Goal: Task Accomplishment & Management: Manage account settings

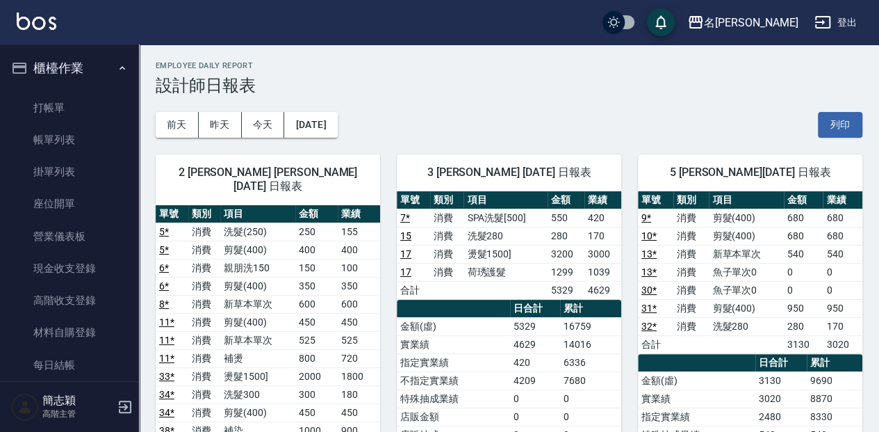
click at [93, 88] on ul "打帳單 帳單列表 掛單列表 座位開單 營業儀表板 現金收支登錄 高階收支登錄 材料自購登錄 每日結帳 排班表 現場電腦打卡 掃碼打卡" at bounding box center [70, 284] width 128 height 397
click at [95, 88] on ul "打帳單 帳單列表 掛單列表 座位開單 營業儀表板 現金收支登錄 高階收支登錄 材料自購登錄 每日結帳 排班表 現場電腦打卡 掃碼打卡" at bounding box center [70, 284] width 128 height 397
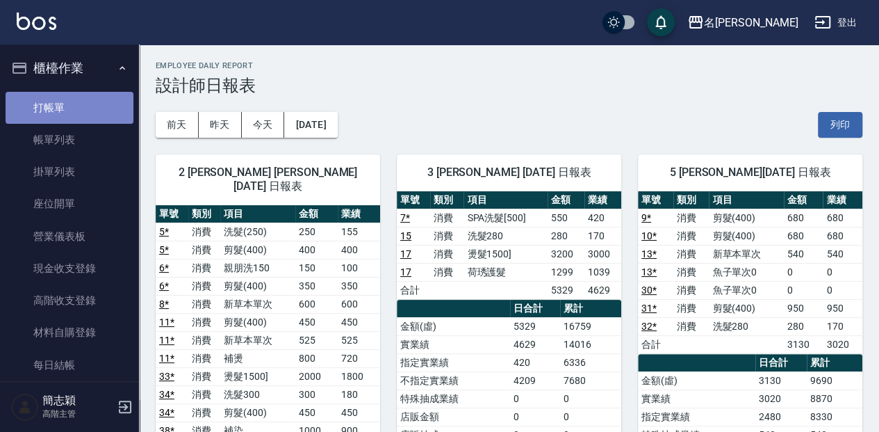
click at [99, 102] on link "打帳單" at bounding box center [70, 108] width 128 height 32
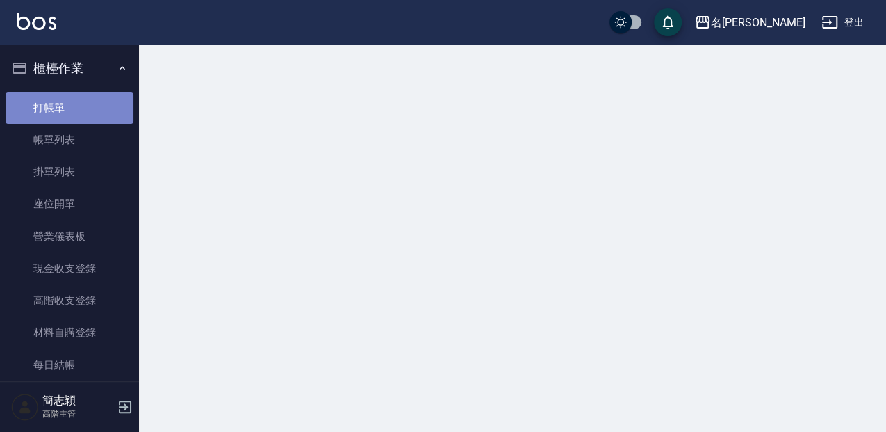
click at [99, 102] on link "打帳單" at bounding box center [70, 108] width 128 height 32
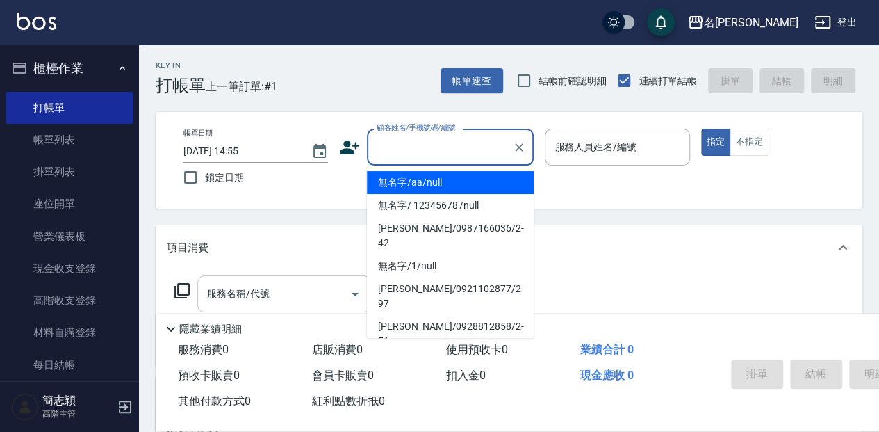
type input "無名字/aa/null"
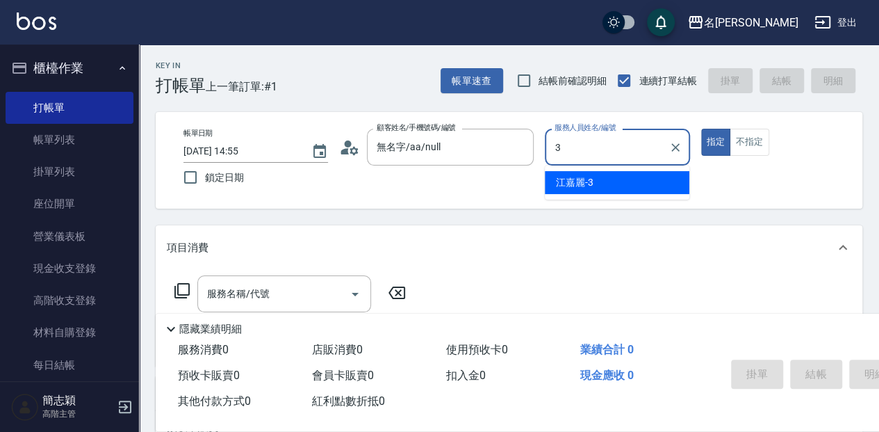
type input "江嘉麗-3"
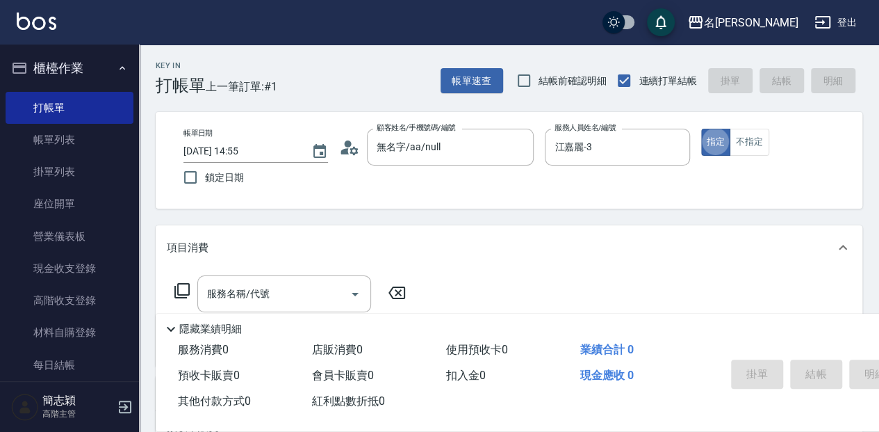
type button "true"
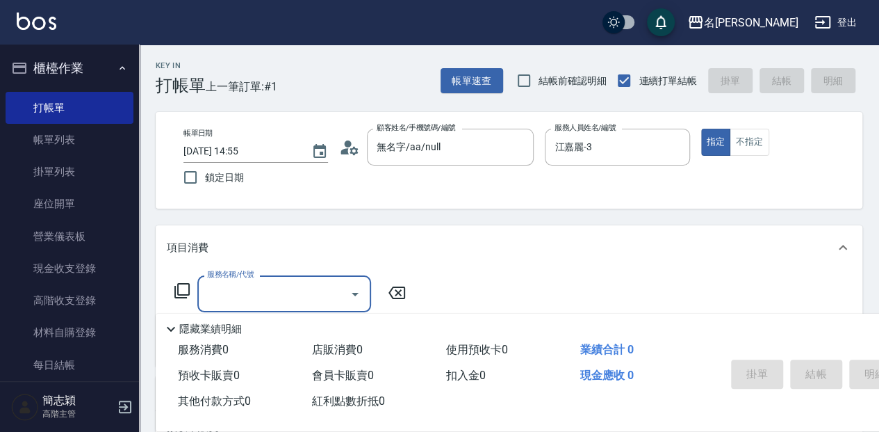
click at [177, 292] on icon at bounding box center [182, 290] width 17 height 17
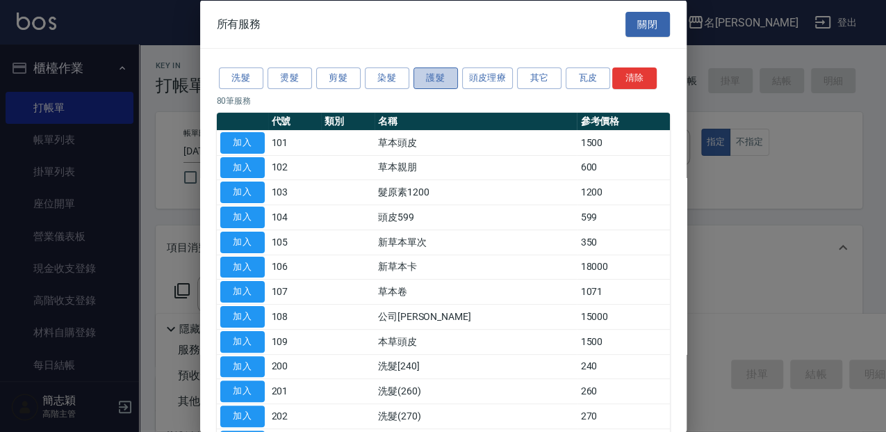
click at [448, 76] on button "護髮" at bounding box center [435, 78] width 44 height 22
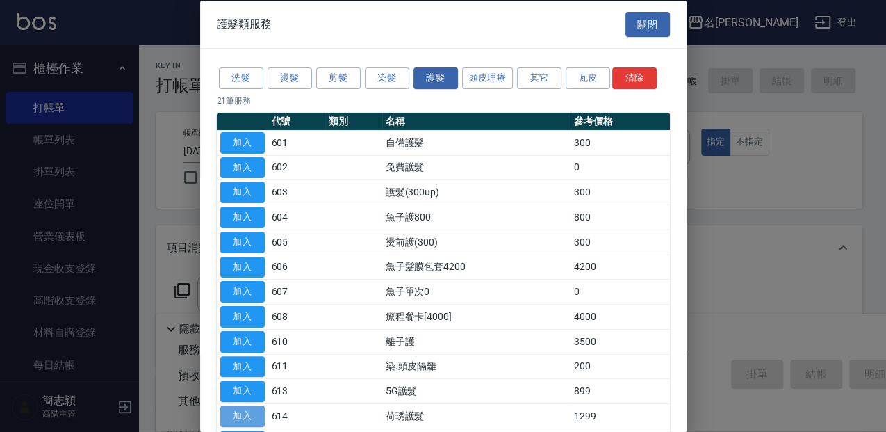
click at [236, 409] on button "加入" at bounding box center [242, 416] width 44 height 22
type input "荷琇護髮(614)"
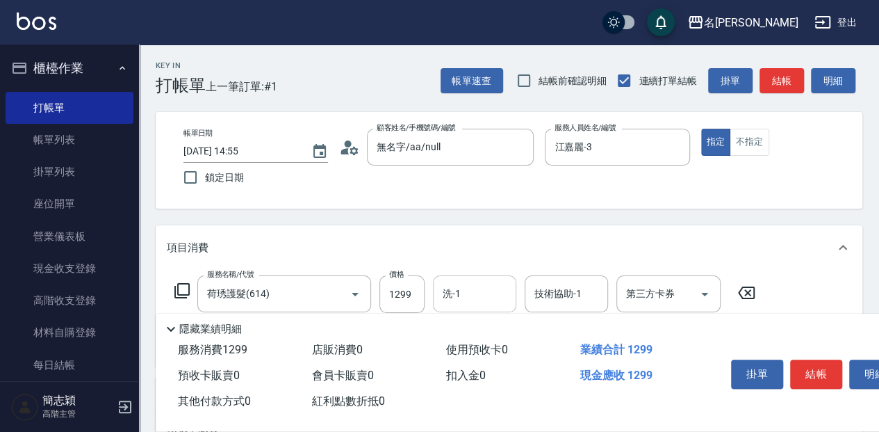
click at [466, 296] on input "洗-1" at bounding box center [474, 293] width 71 height 24
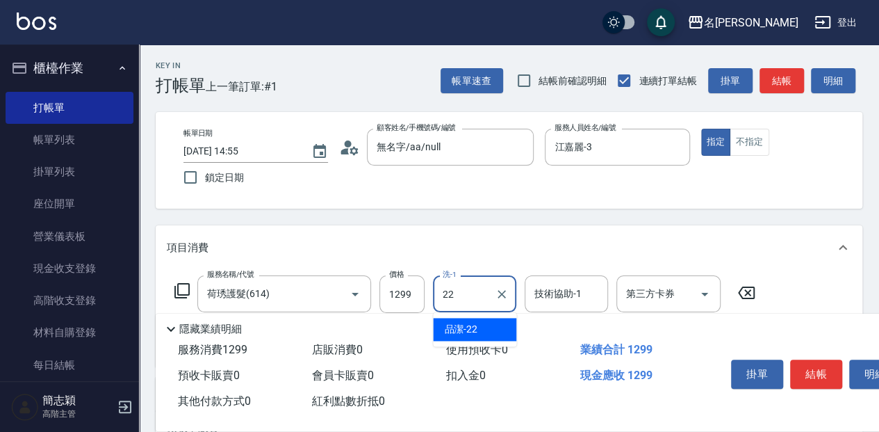
type input "品潔-22"
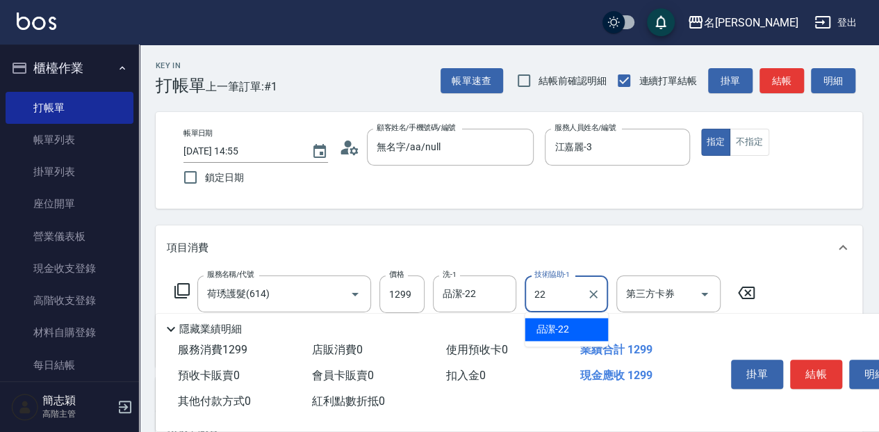
type input "品潔-22"
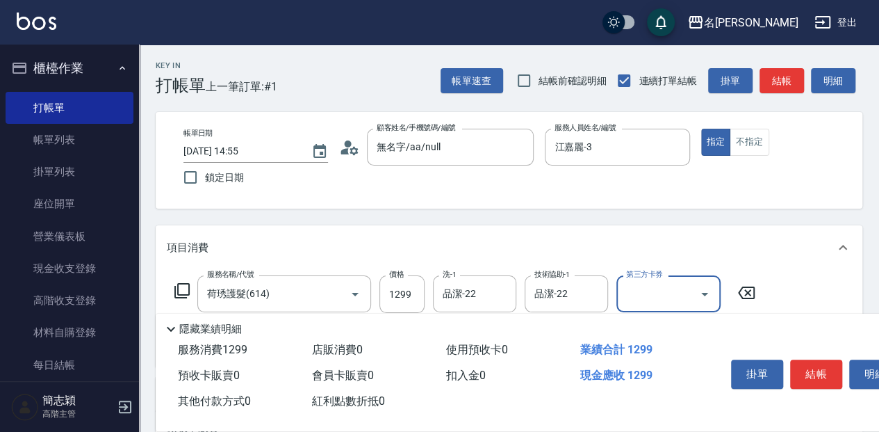
click at [807, 375] on button "結帳" at bounding box center [816, 373] width 52 height 29
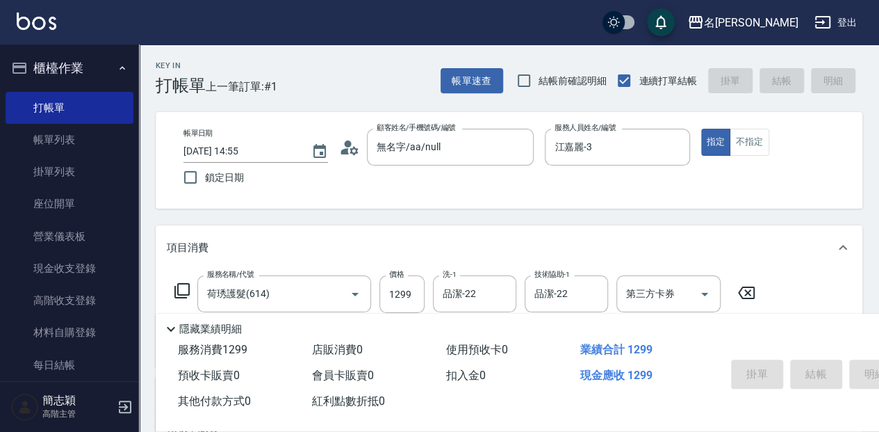
type input "[DATE] 15:17"
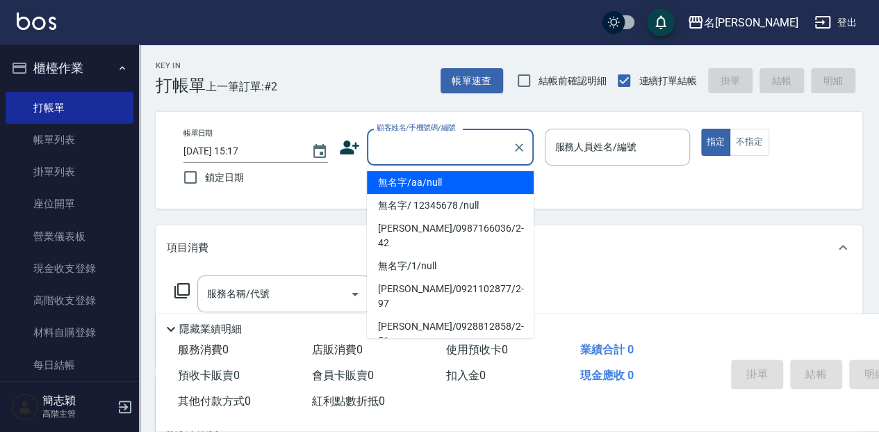
type input "無名字/aa/null"
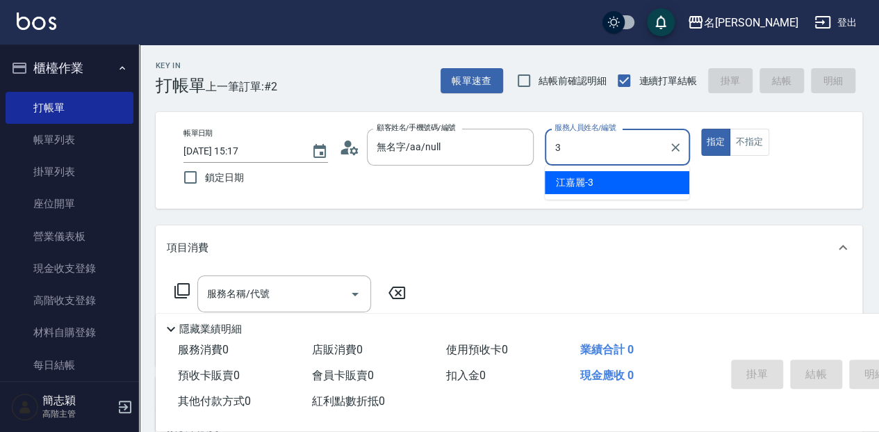
type input "江嘉麗-3"
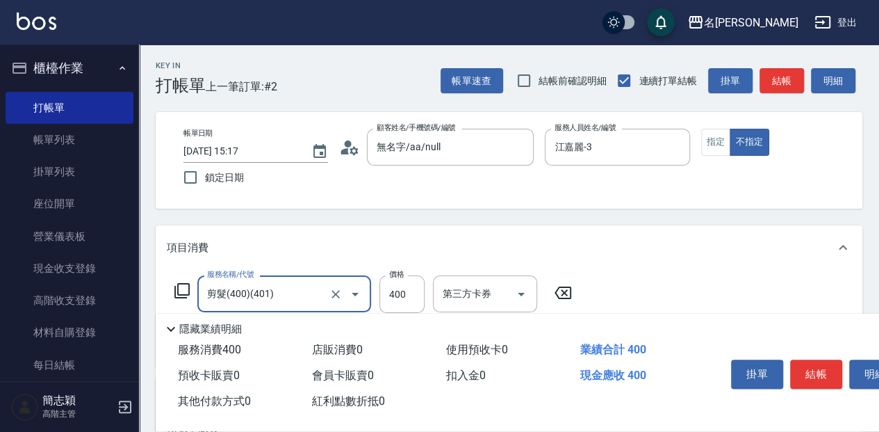
type input "剪髮(400)(401)"
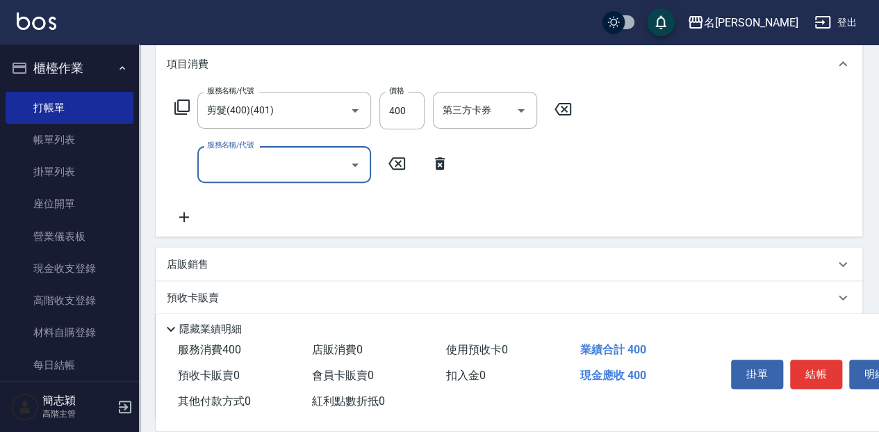
scroll to position [231, 0]
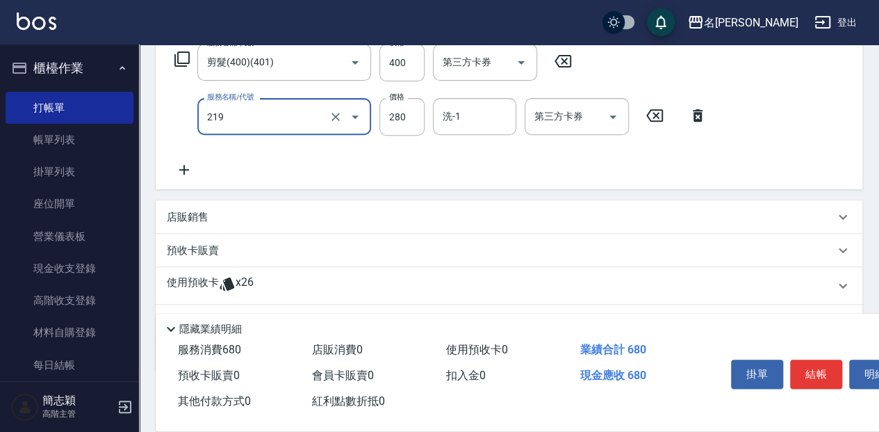
type input "洗髮280(219)"
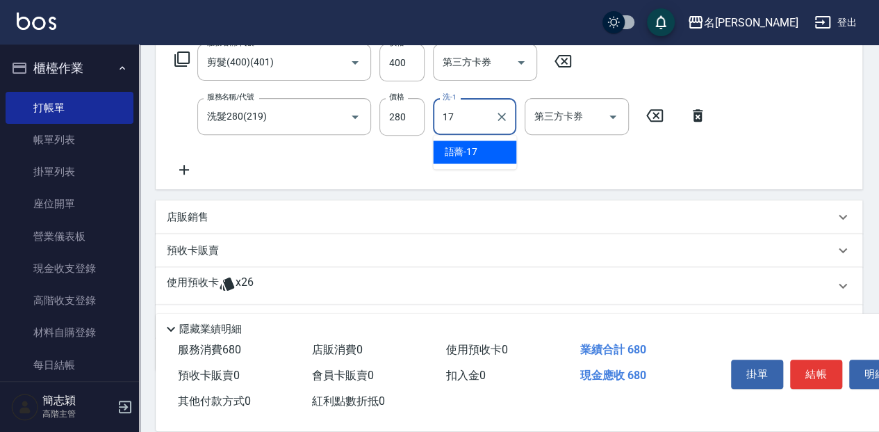
type input "語蕎-17"
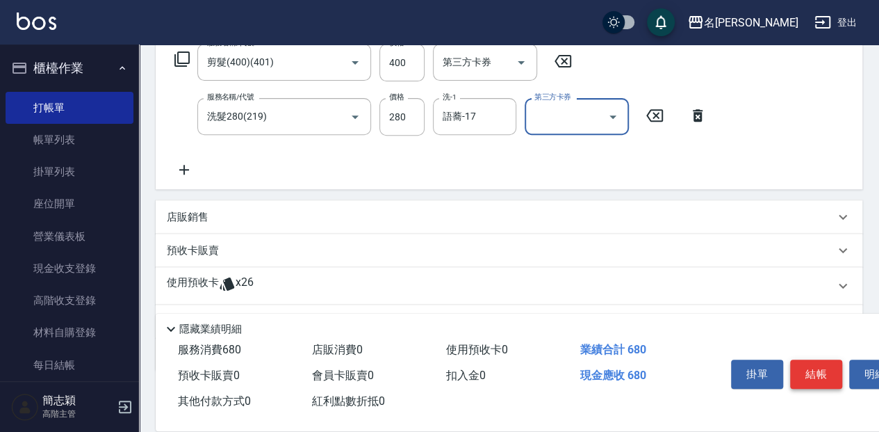
click at [831, 368] on button "結帳" at bounding box center [816, 373] width 52 height 29
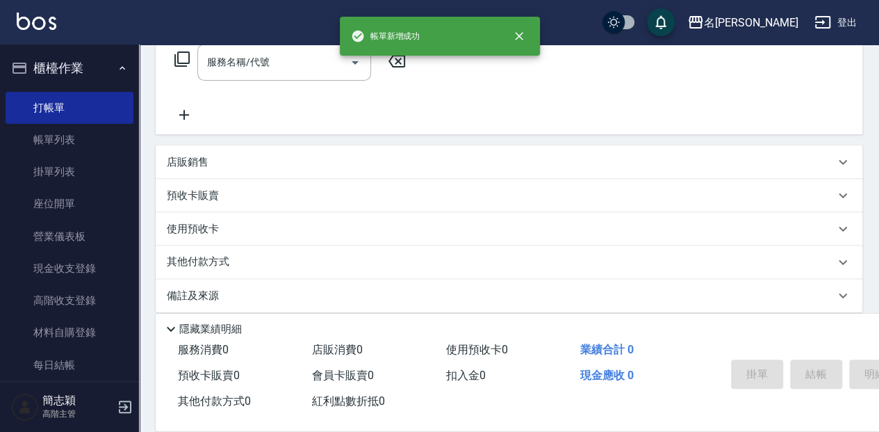
scroll to position [0, 0]
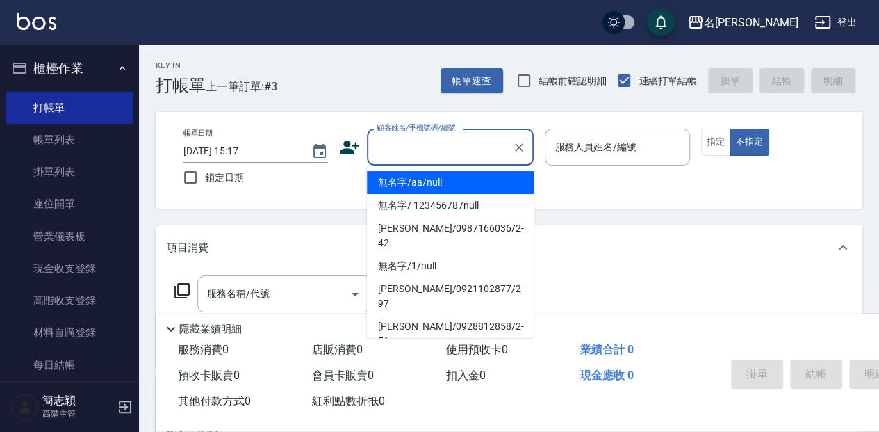
type input "無名字/aa/null"
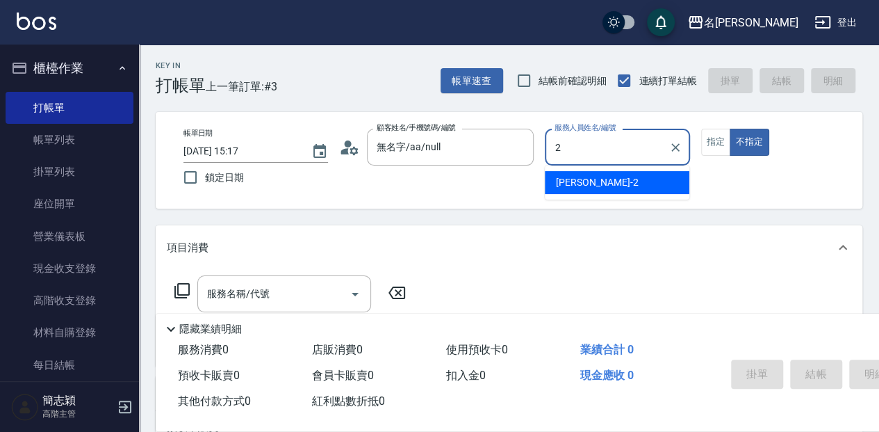
type input "[PERSON_NAME]-2"
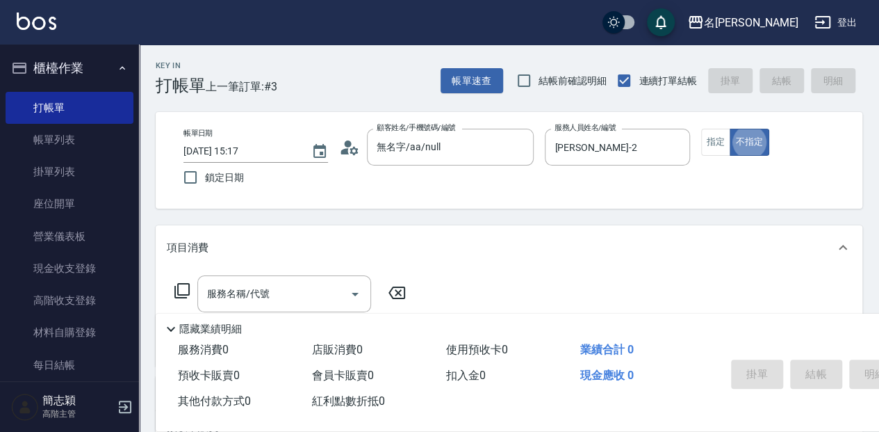
type button "false"
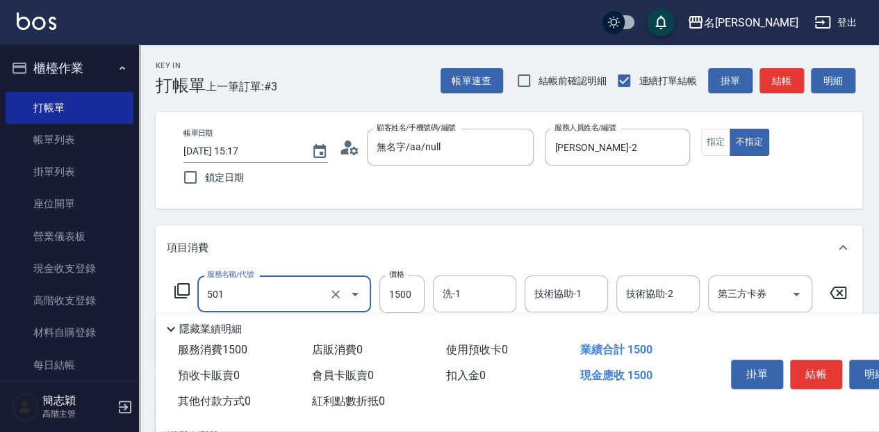
type input "染髮(1500](501)"
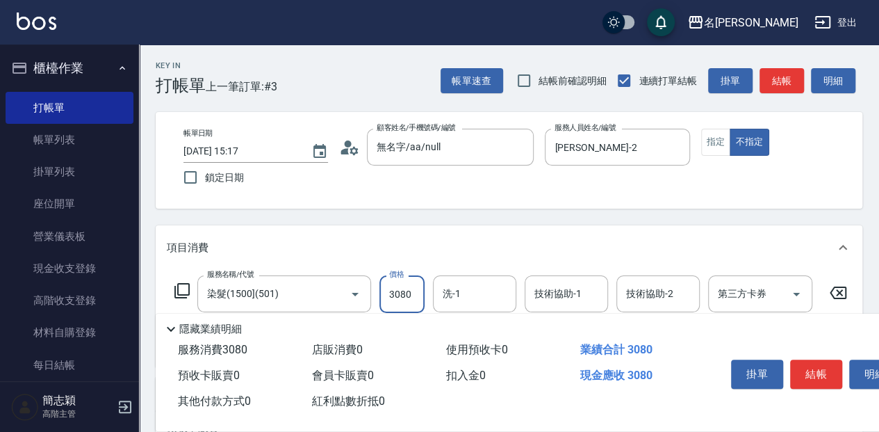
type input "3080"
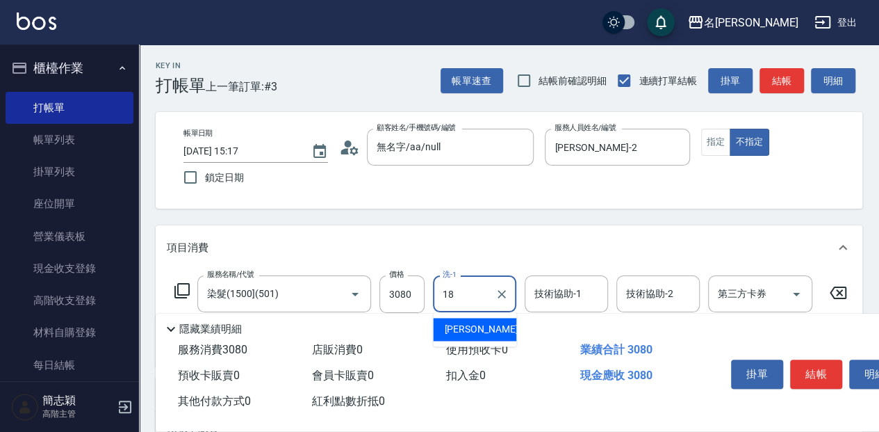
type input "[PERSON_NAME]-18"
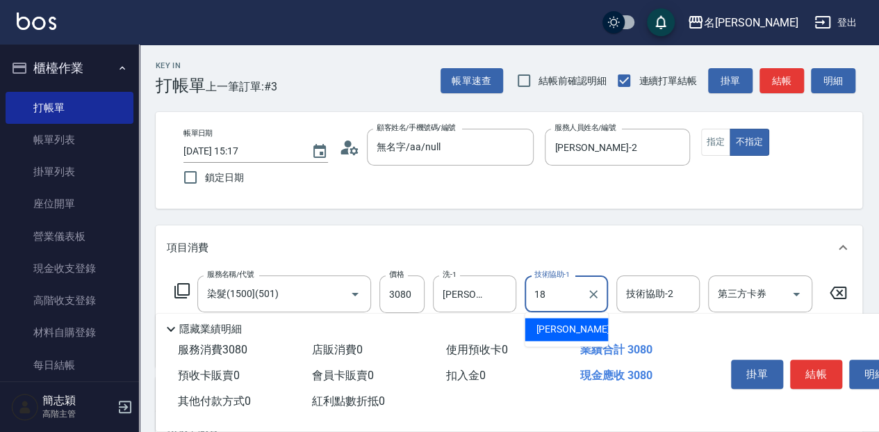
type input "[PERSON_NAME]-18"
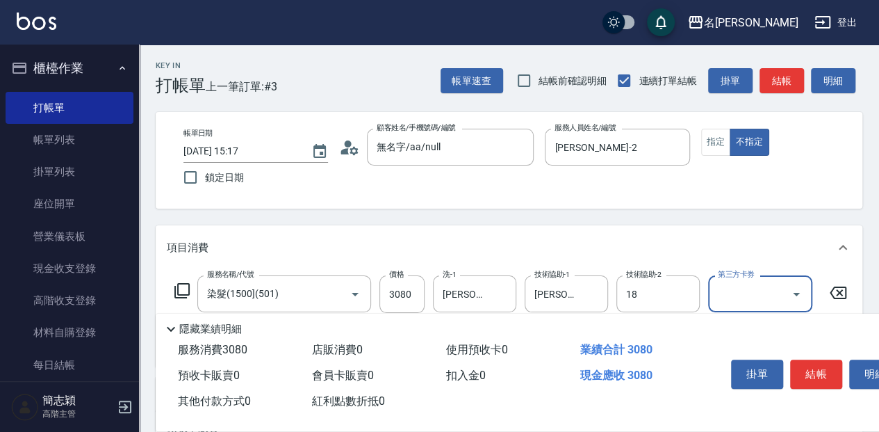
type input "[PERSON_NAME]-18"
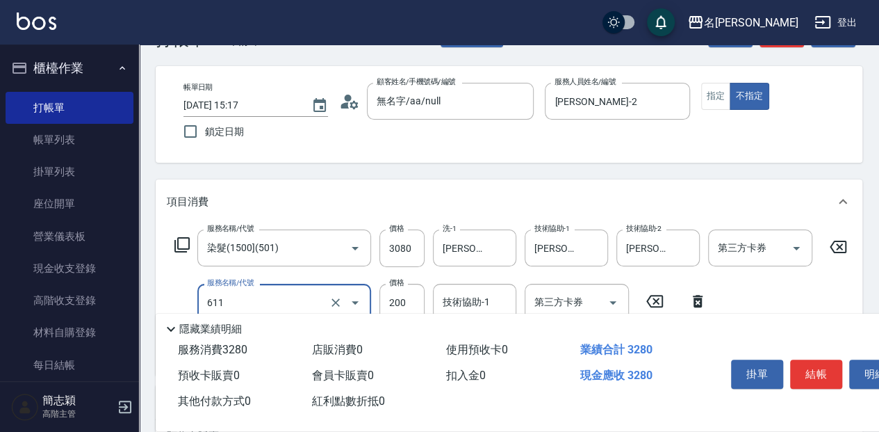
type input "染.頭皮隔離(611)"
type input "300"
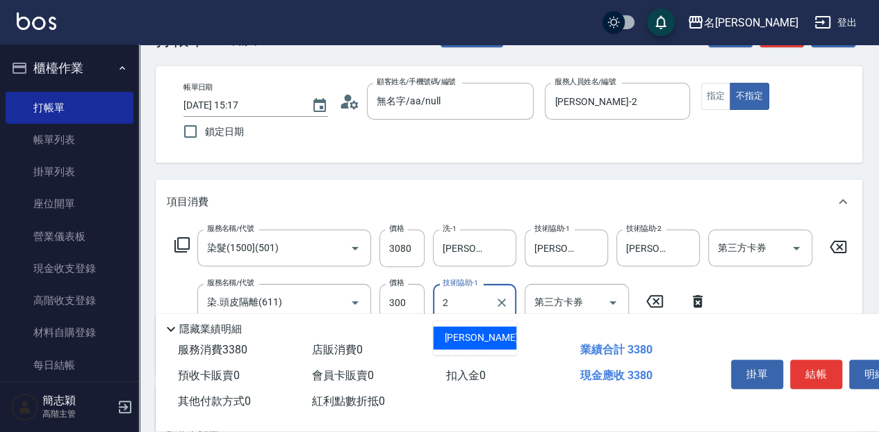
type input "[PERSON_NAME]-2"
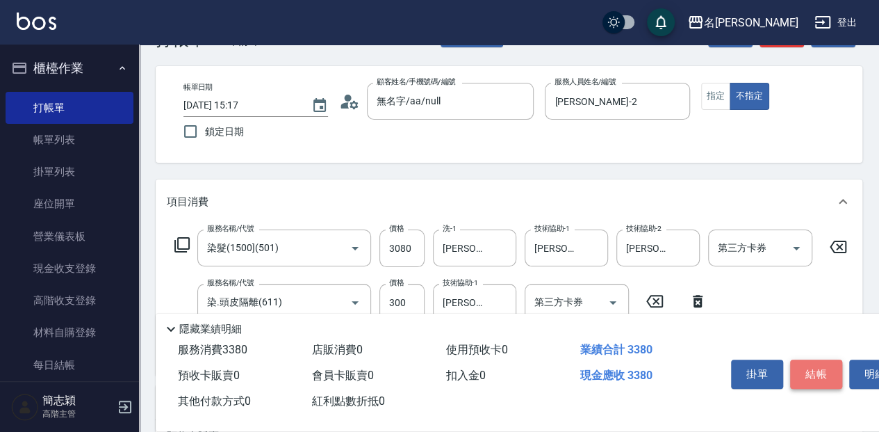
click at [831, 370] on button "結帳" at bounding box center [816, 373] width 52 height 29
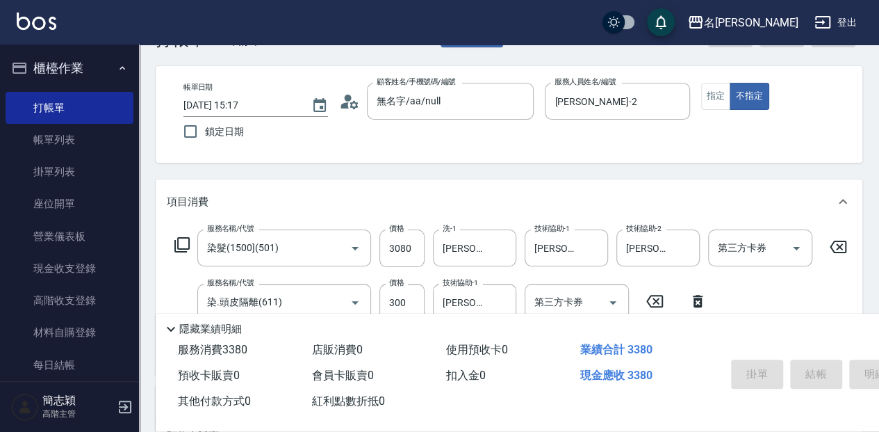
type input "[DATE] 15:18"
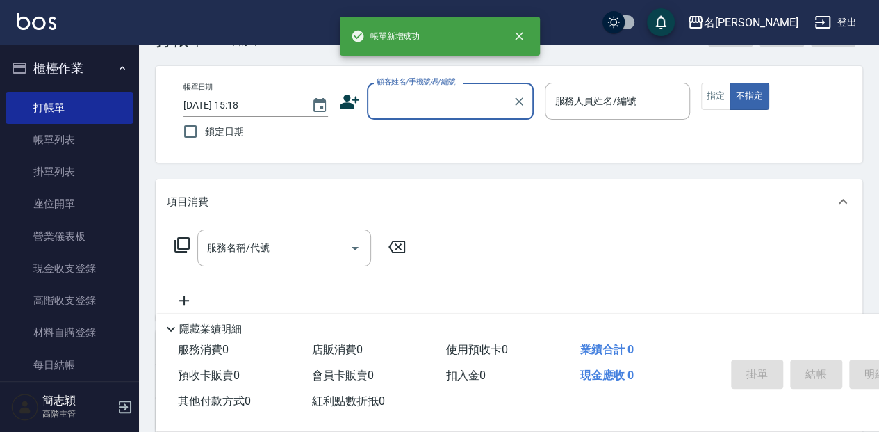
scroll to position [0, 0]
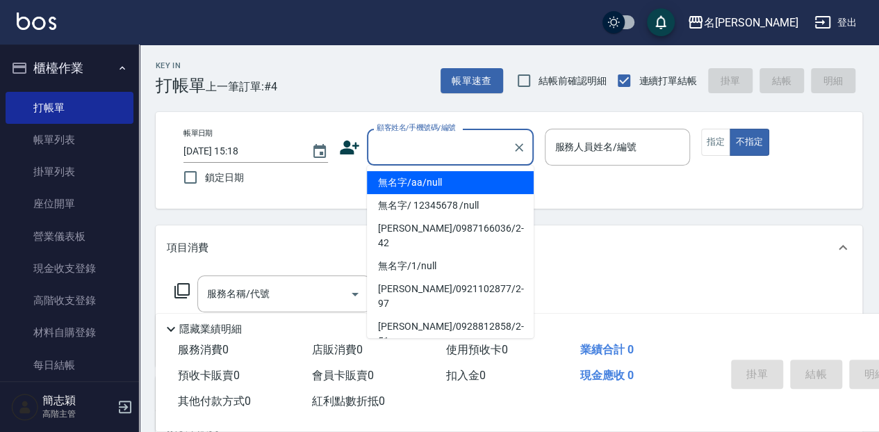
type input "無名字/aa/null"
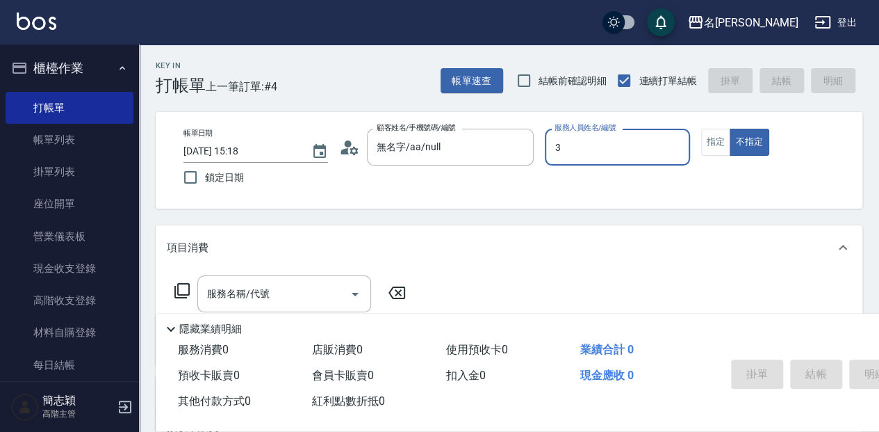
type input "江嘉麗-3"
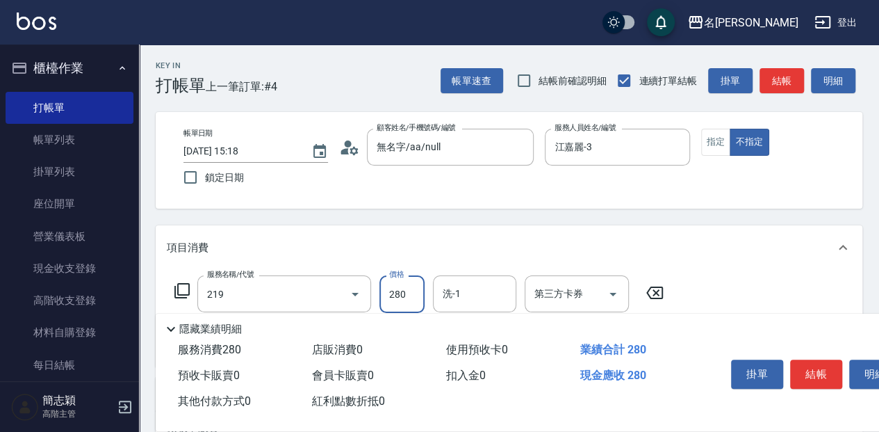
type input "洗髮280(219)"
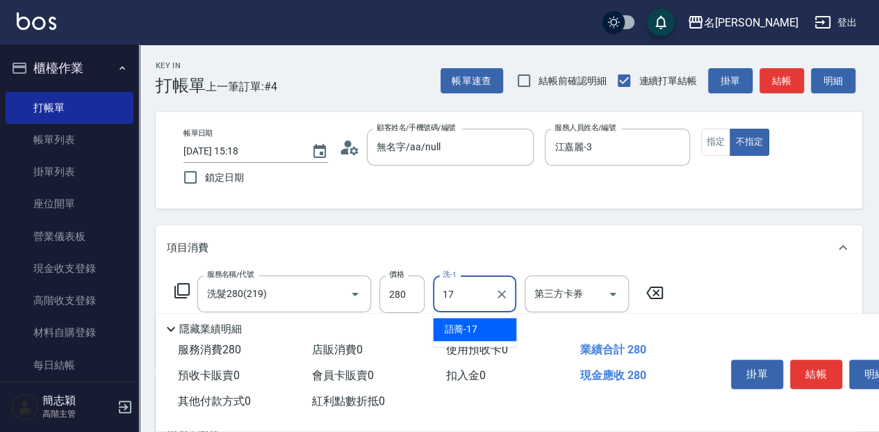
type input "語蕎-17"
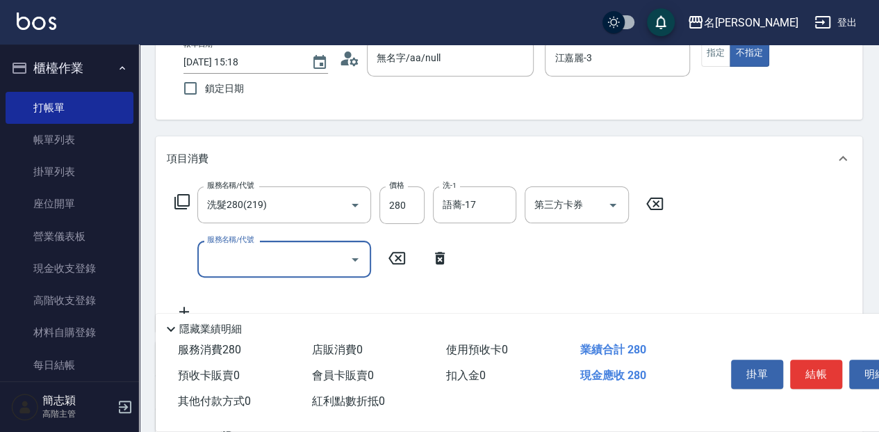
scroll to position [92, 0]
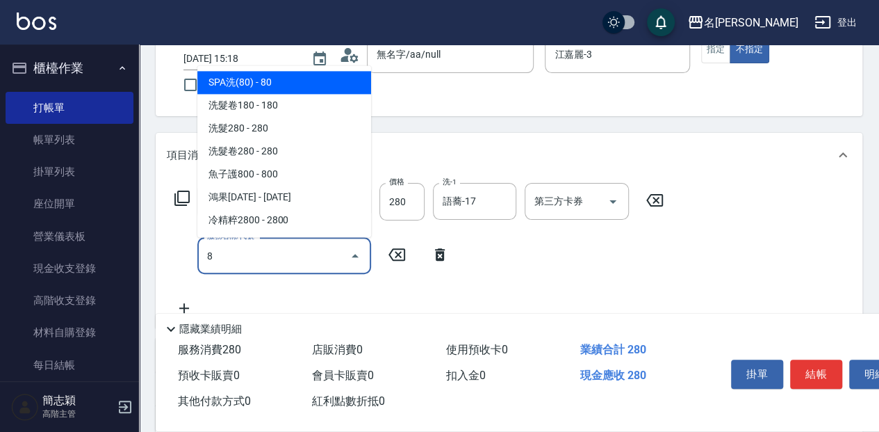
type input "8"
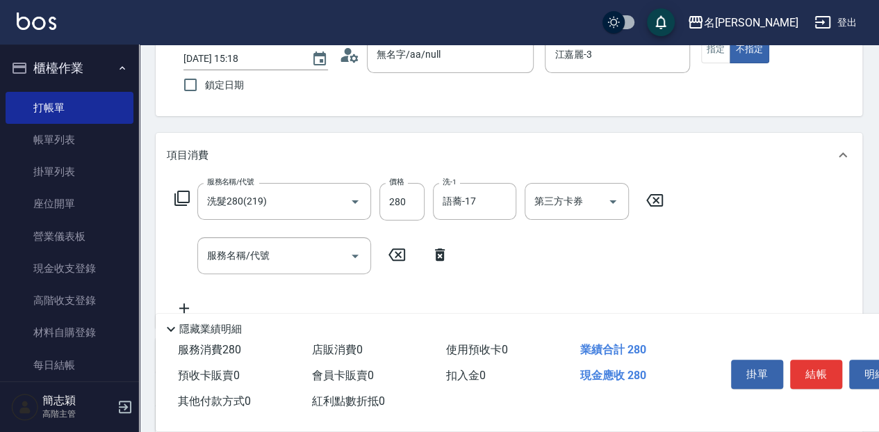
click at [436, 254] on icon at bounding box center [440, 254] width 10 height 13
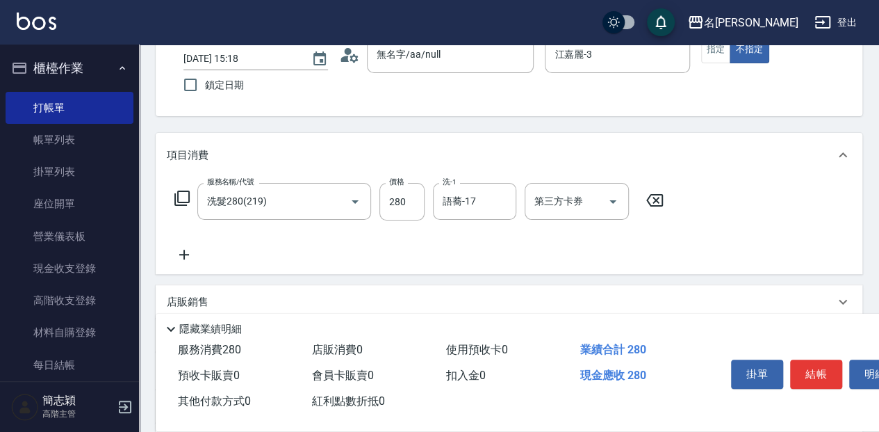
click at [183, 203] on icon at bounding box center [182, 198] width 17 height 17
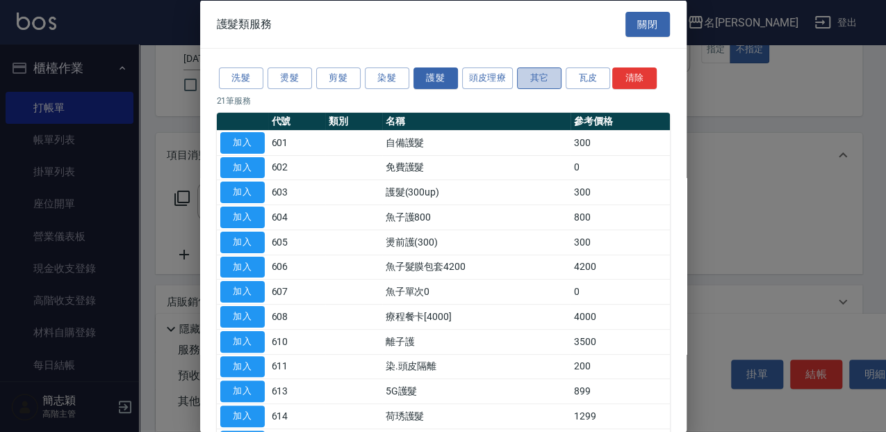
click at [536, 69] on button "其它" at bounding box center [539, 78] width 44 height 22
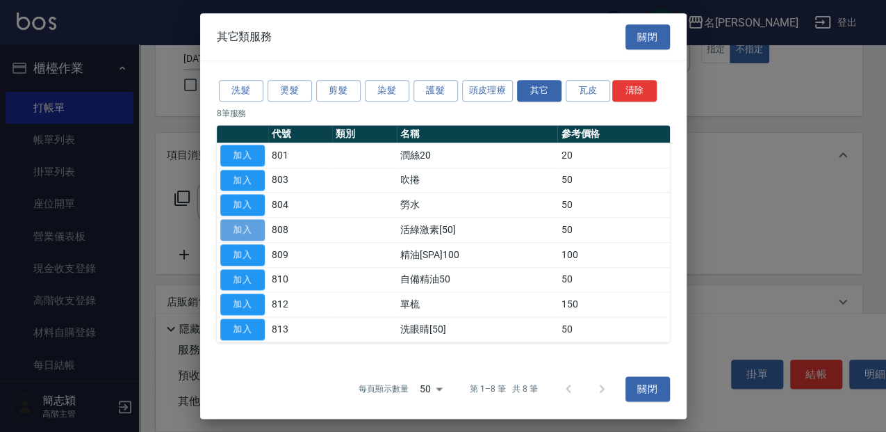
click at [261, 232] on button "加入" at bounding box center [242, 230] width 44 height 22
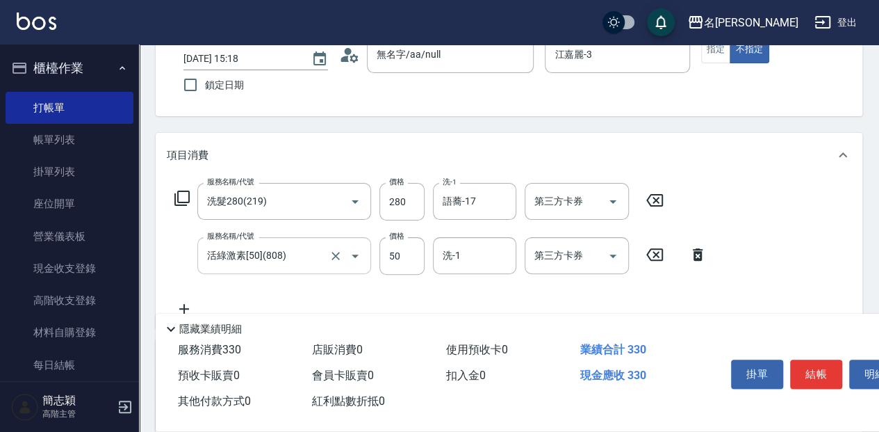
click at [370, 256] on div "活綠激素[50](808) 服務名稱/代號" at bounding box center [284, 255] width 174 height 37
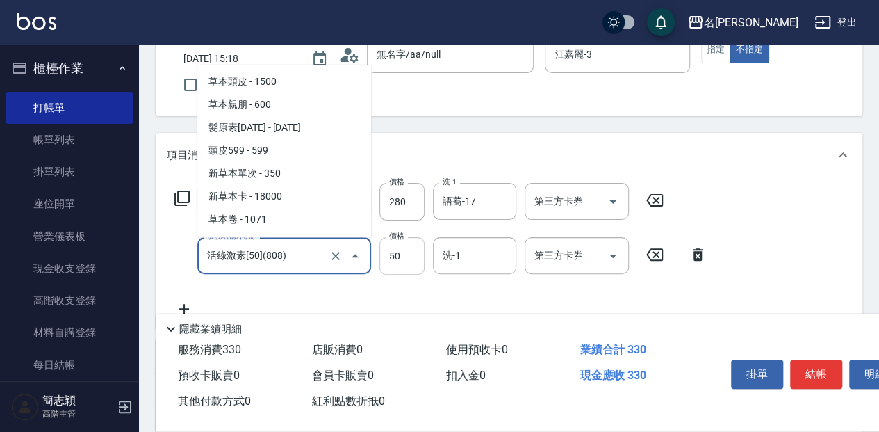
scroll to position [1529, 0]
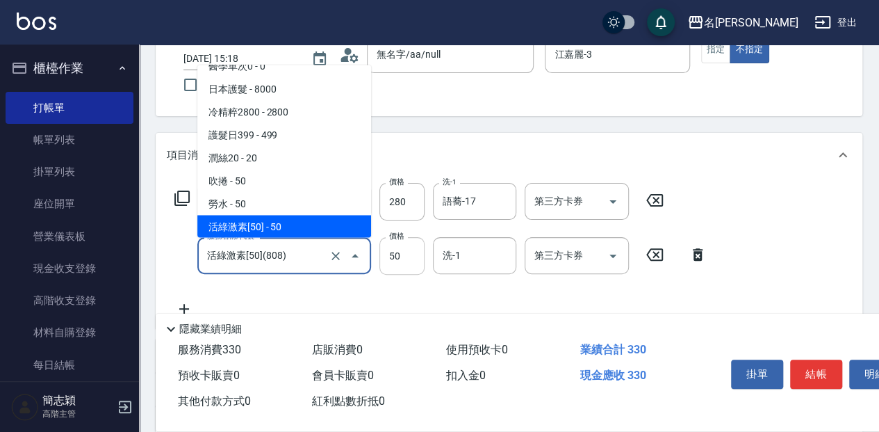
click at [402, 252] on input "50" at bounding box center [401, 256] width 45 height 38
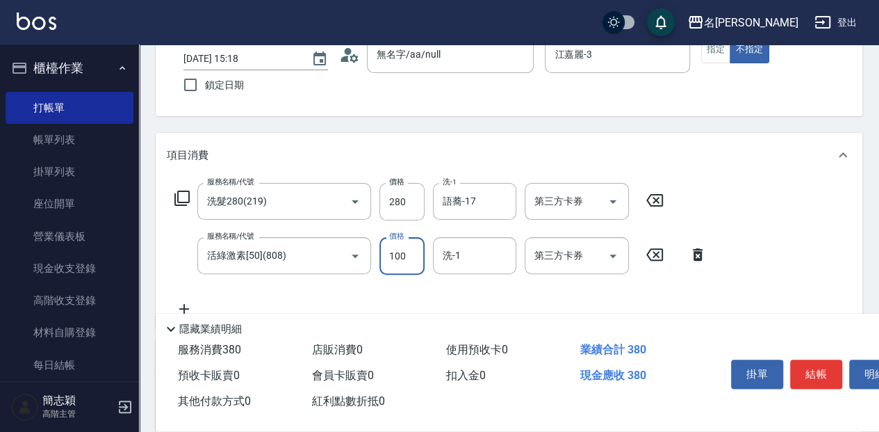
type input "100"
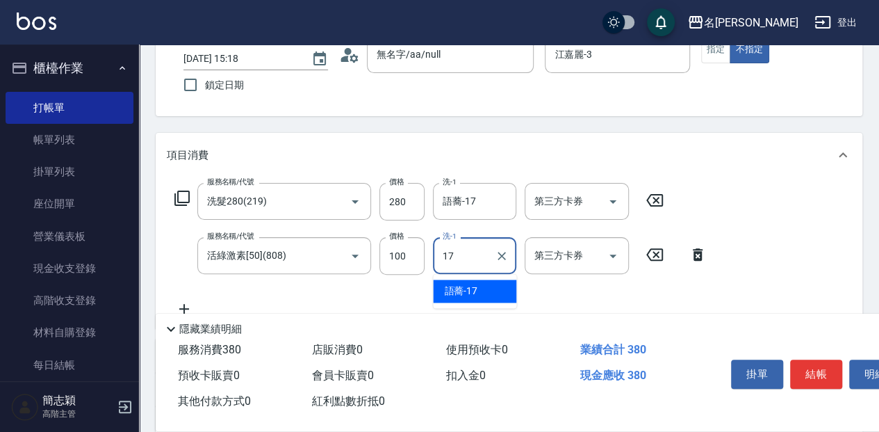
type input "語蕎-17"
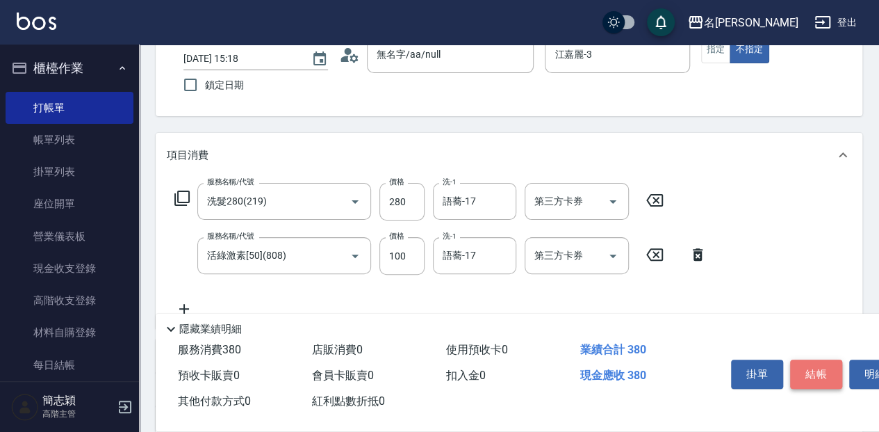
click at [821, 382] on button "結帳" at bounding box center [816, 373] width 52 height 29
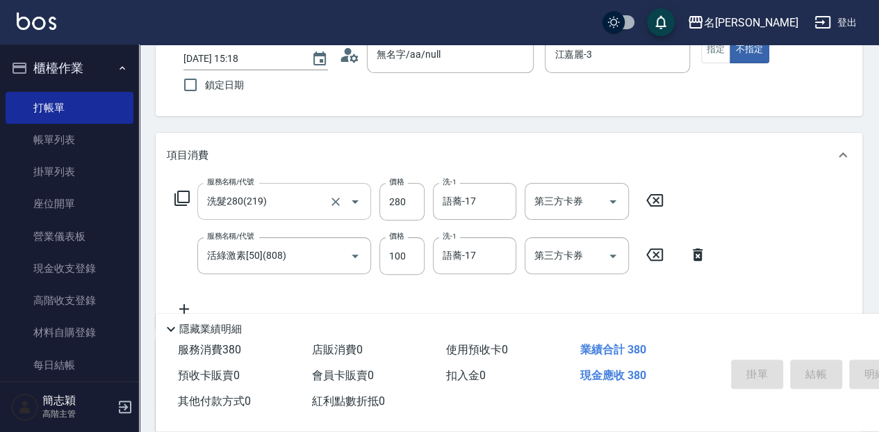
type input "[DATE] 15:19"
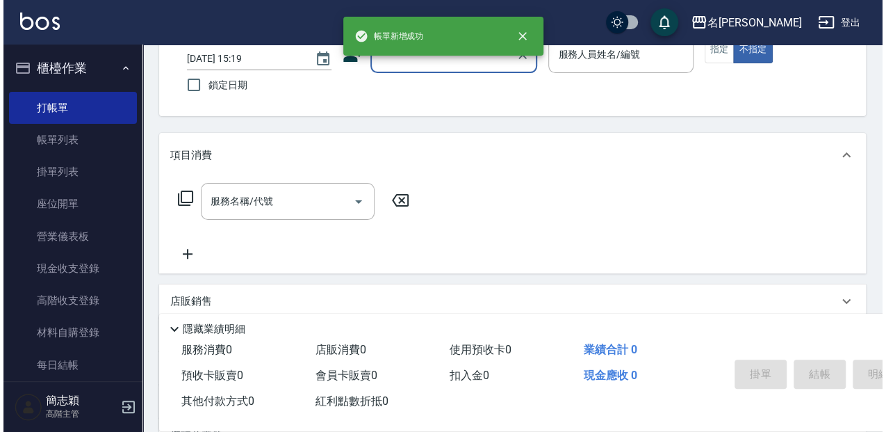
scroll to position [0, 0]
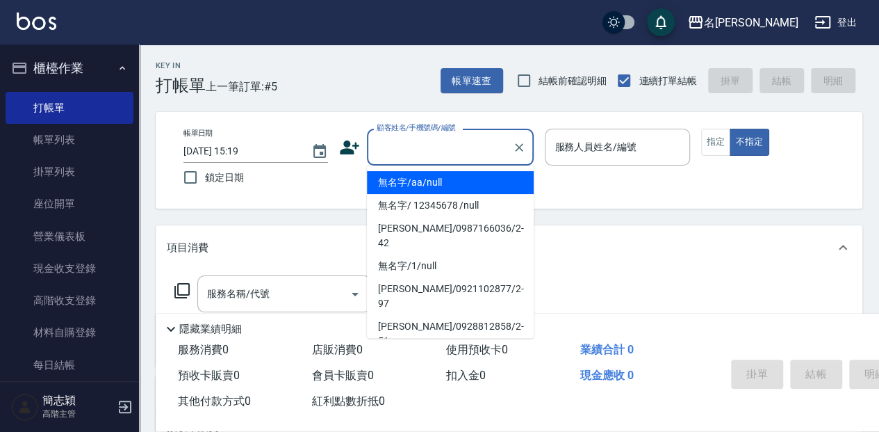
type input "無名字/aa/null"
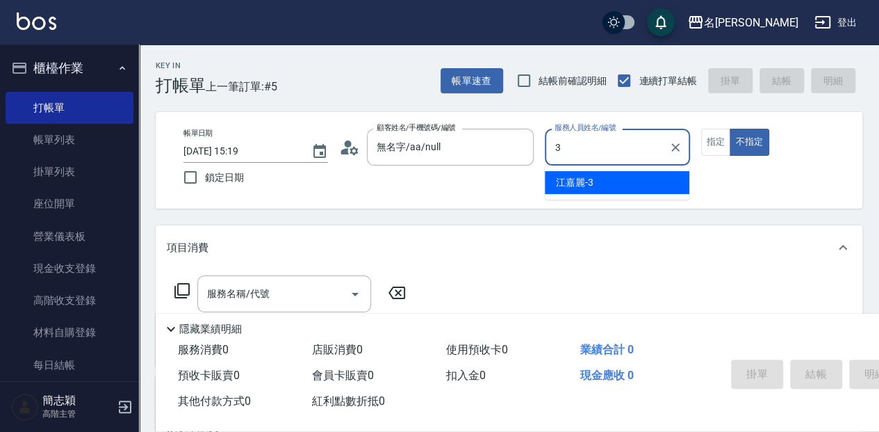
type input "江嘉麗-3"
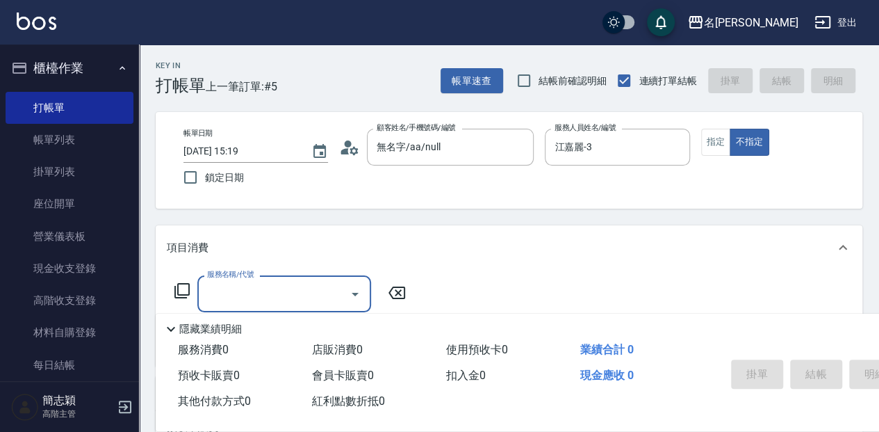
click at [183, 291] on icon at bounding box center [182, 290] width 17 height 17
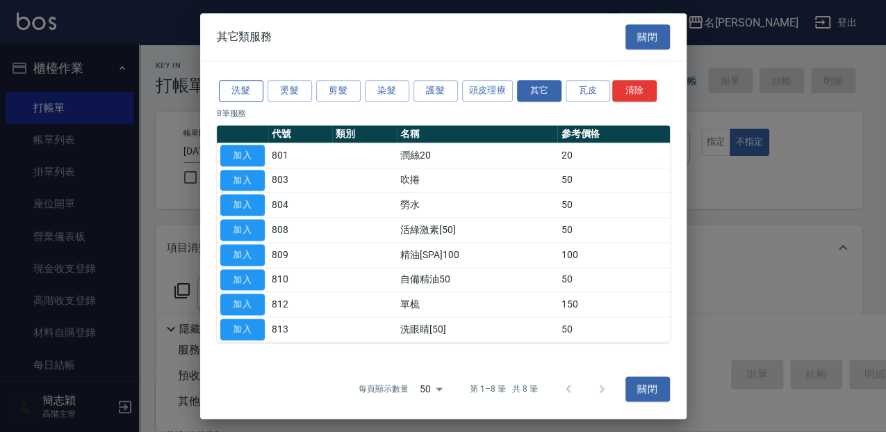
click at [228, 85] on button "洗髮" at bounding box center [241, 91] width 44 height 22
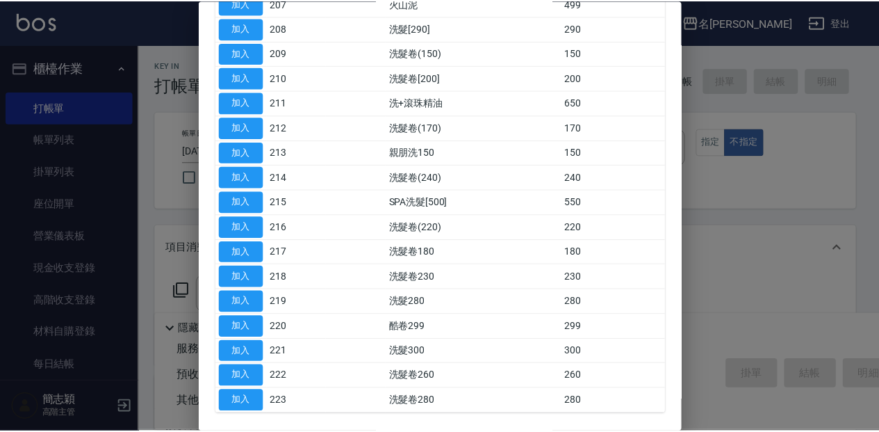
scroll to position [324, 0]
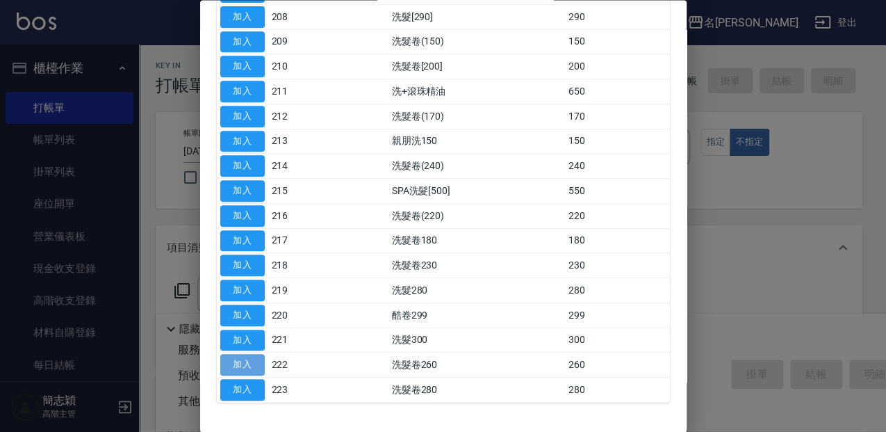
click at [245, 362] on button "加入" at bounding box center [242, 365] width 44 height 22
type input "洗髮卷260(222)"
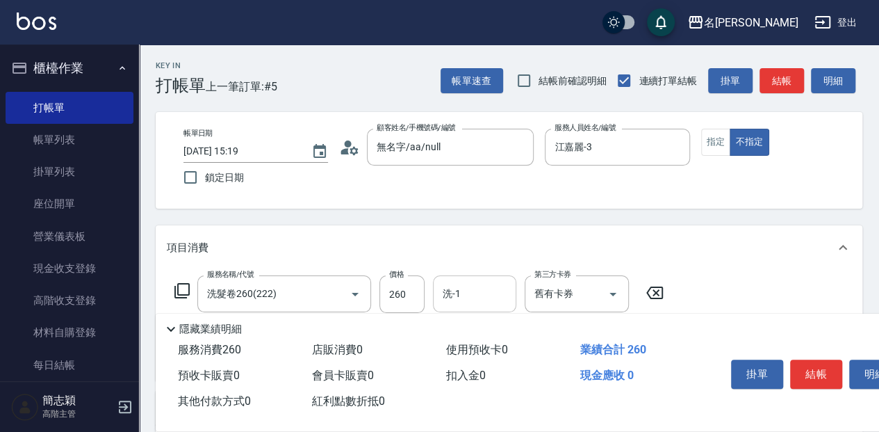
click at [452, 301] on input "洗-1" at bounding box center [474, 293] width 71 height 24
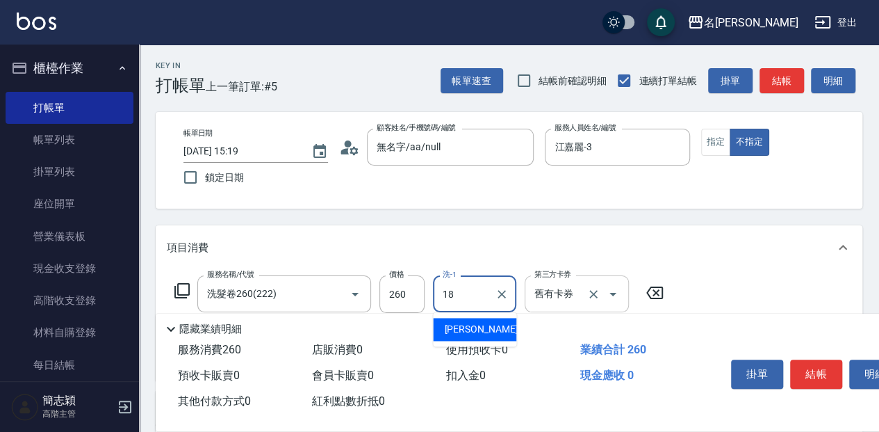
type input "[PERSON_NAME]-18"
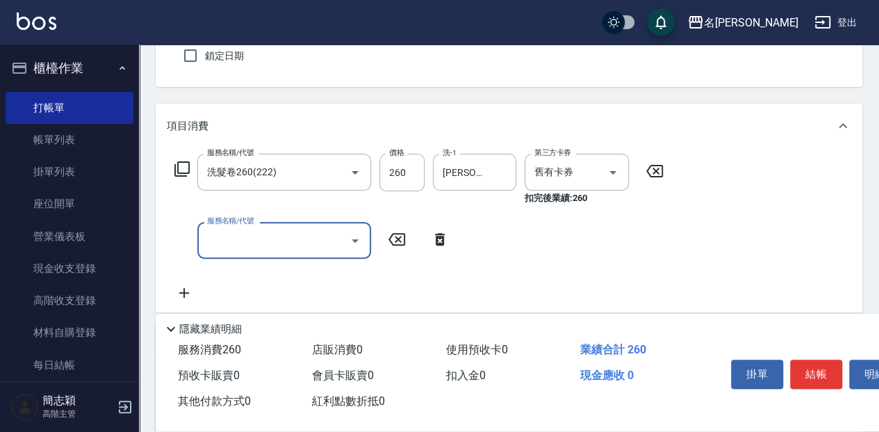
scroll to position [92, 0]
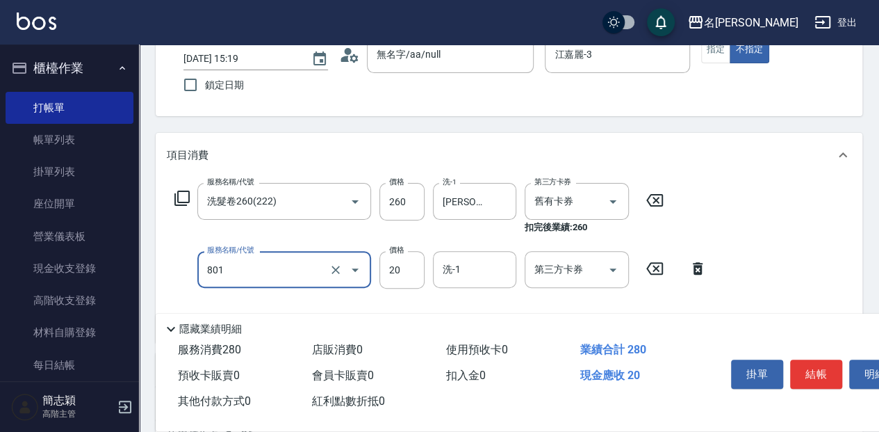
type input "潤絲20(801)"
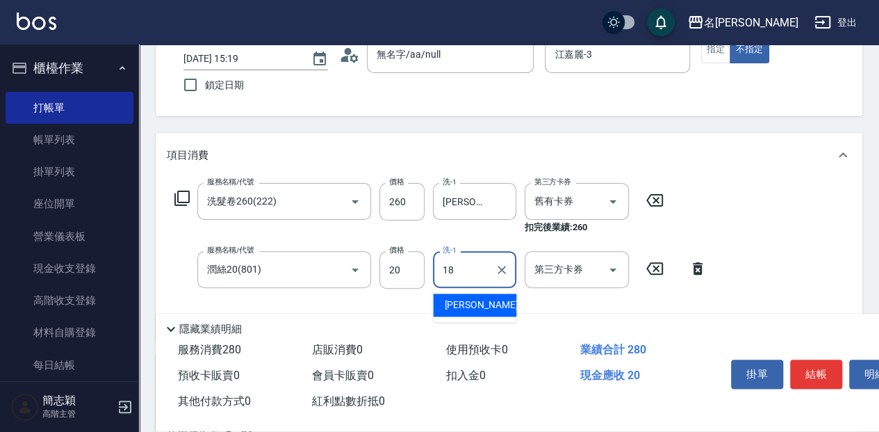
type input "[PERSON_NAME]-18"
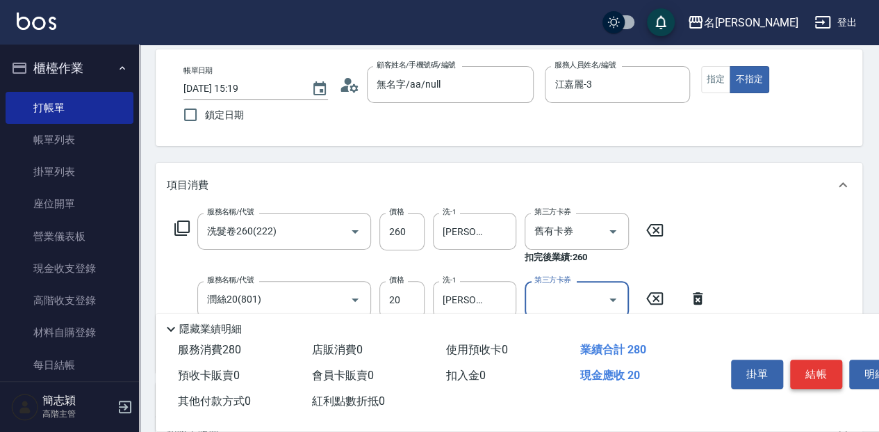
scroll to position [46, 0]
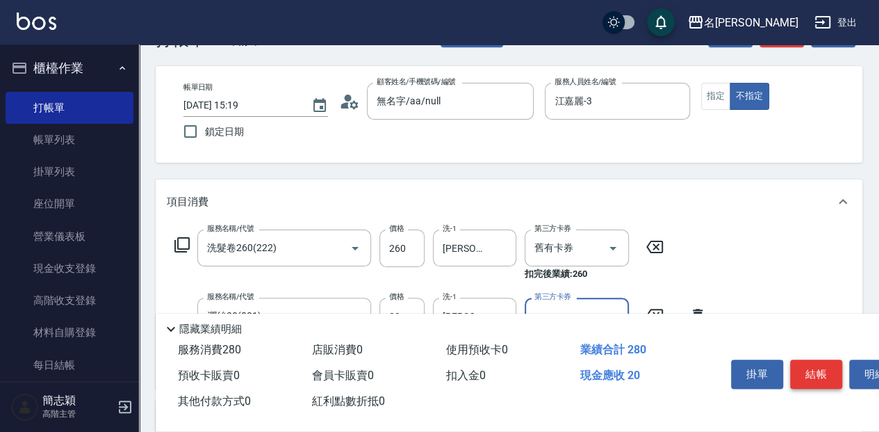
click at [813, 360] on button "結帳" at bounding box center [816, 373] width 52 height 29
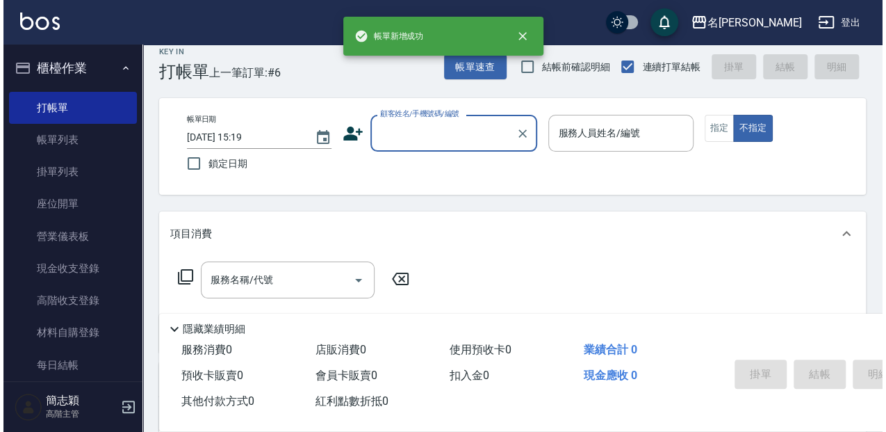
scroll to position [0, 0]
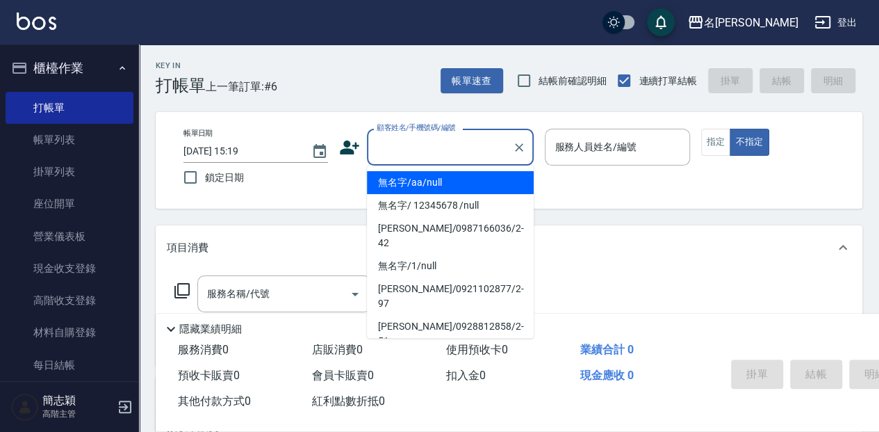
type input "無名字/aa/null"
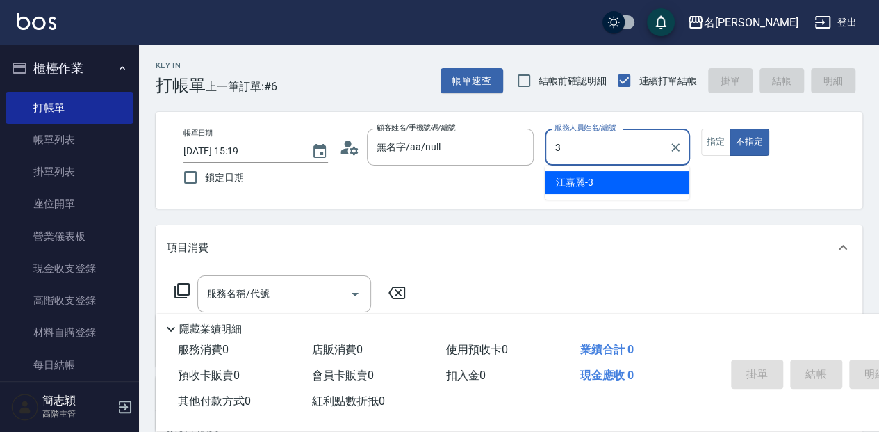
type input "江嘉麗-3"
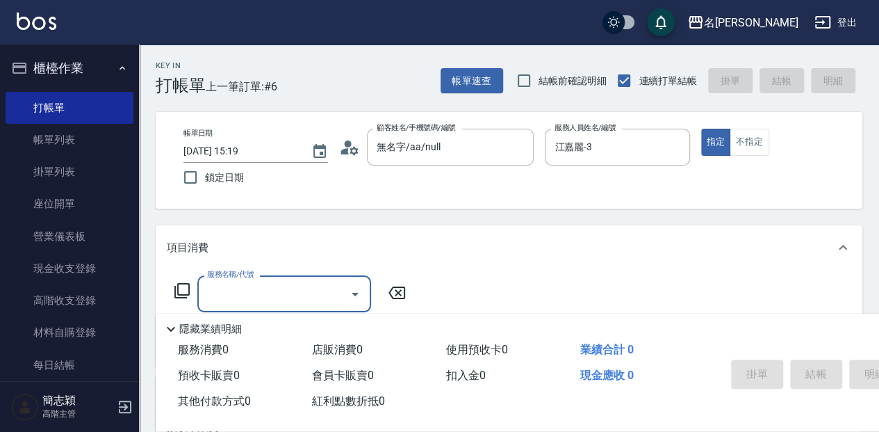
click at [188, 287] on icon at bounding box center [182, 290] width 17 height 17
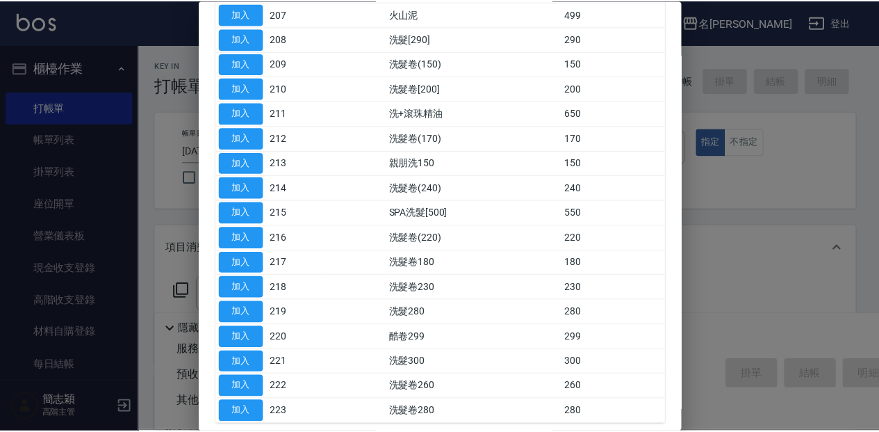
scroll to position [324, 0]
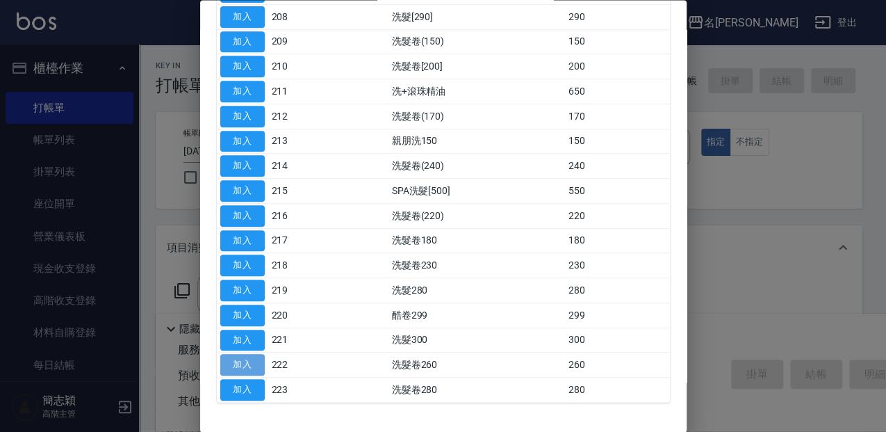
click at [231, 354] on button "加入" at bounding box center [242, 365] width 44 height 22
type input "洗髮卷260(222)"
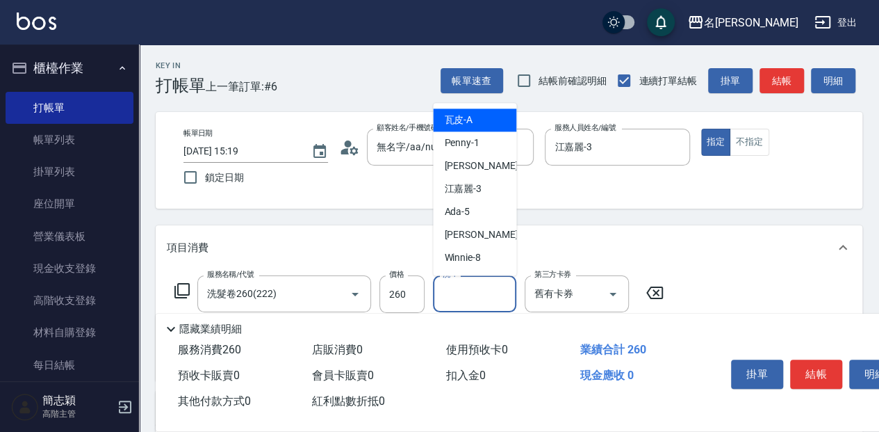
click at [500, 299] on input "洗-1" at bounding box center [474, 293] width 71 height 24
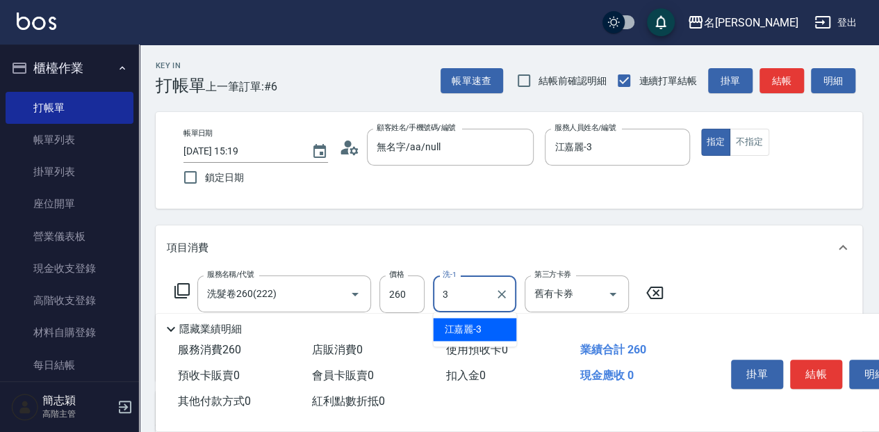
type input "江嘉麗-3"
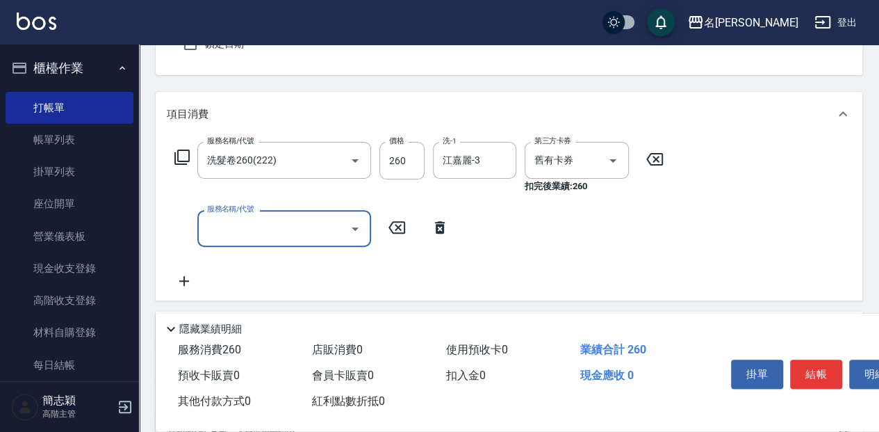
scroll to position [185, 0]
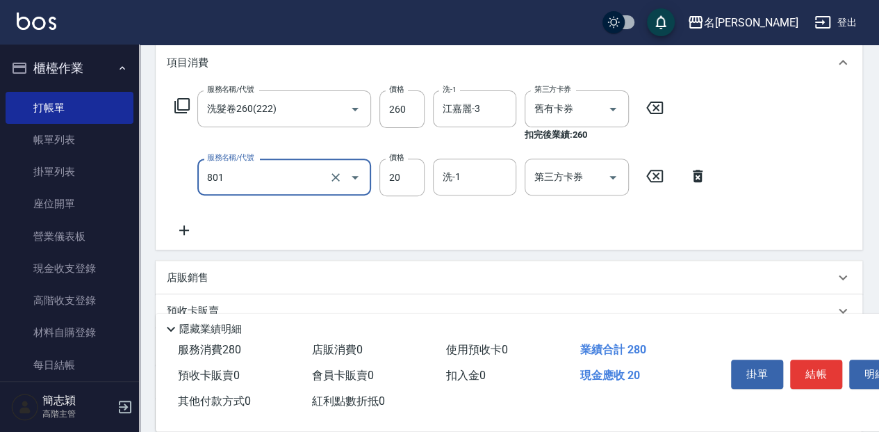
type input "潤絲20(801)"
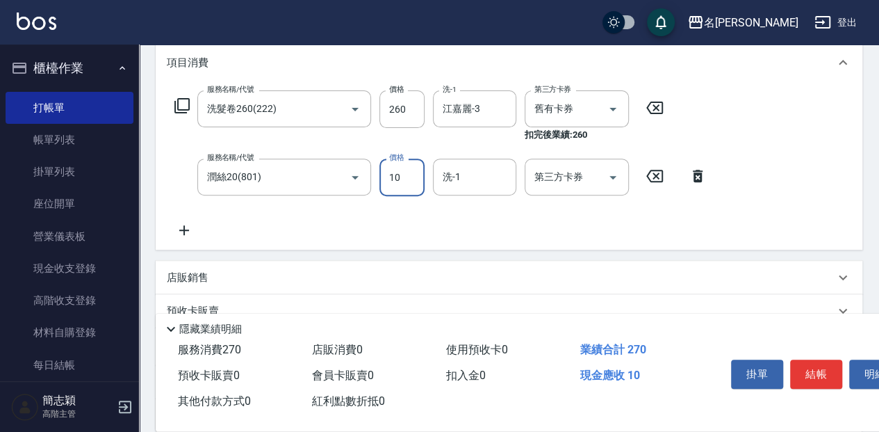
type input "10"
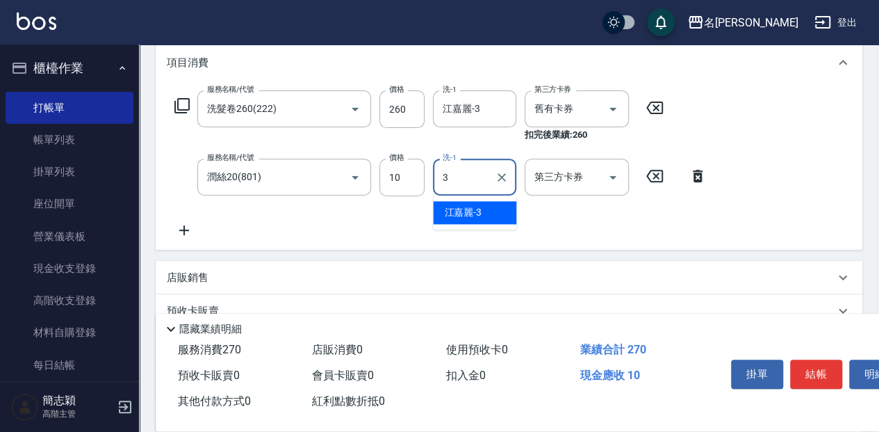
type input "江嘉麗-3"
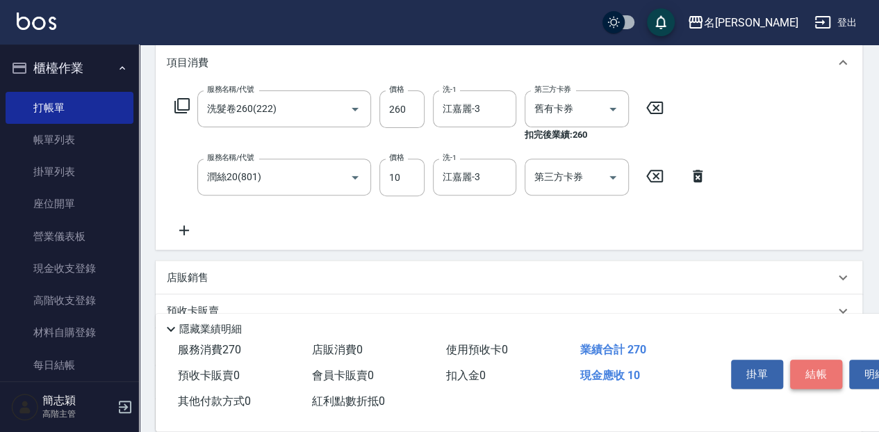
click at [839, 375] on button "結帳" at bounding box center [816, 373] width 52 height 29
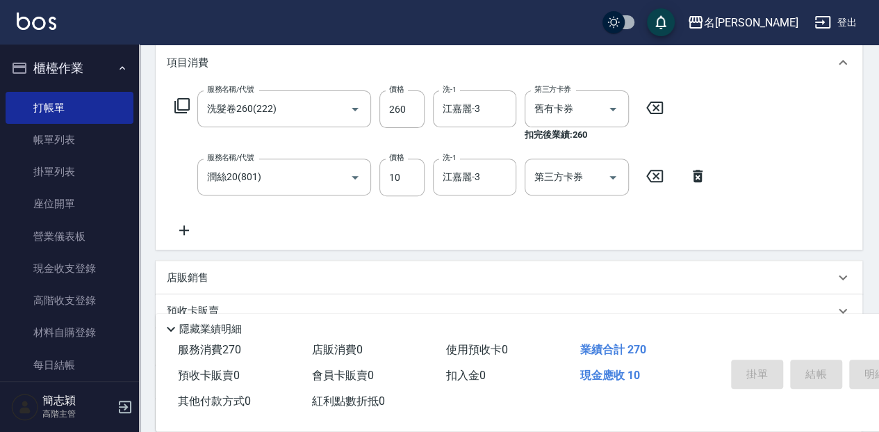
type input "[DATE] 15:20"
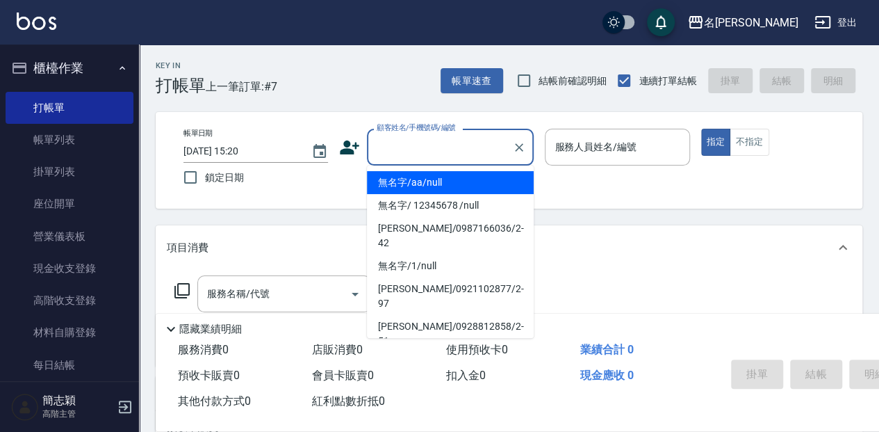
type input "無名字/aa/null"
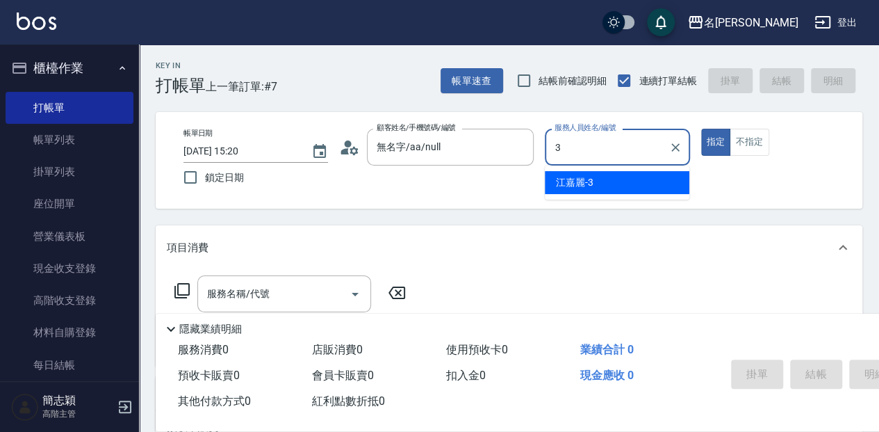
type input "江嘉麗-3"
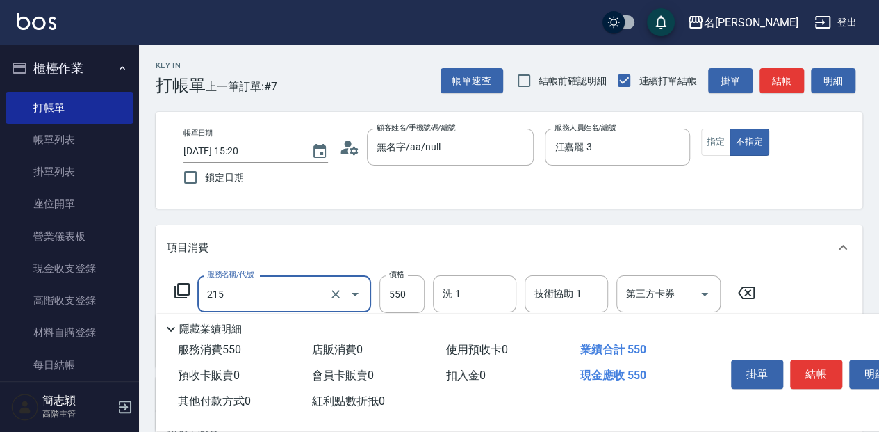
type input "SPA洗髮[500](215)"
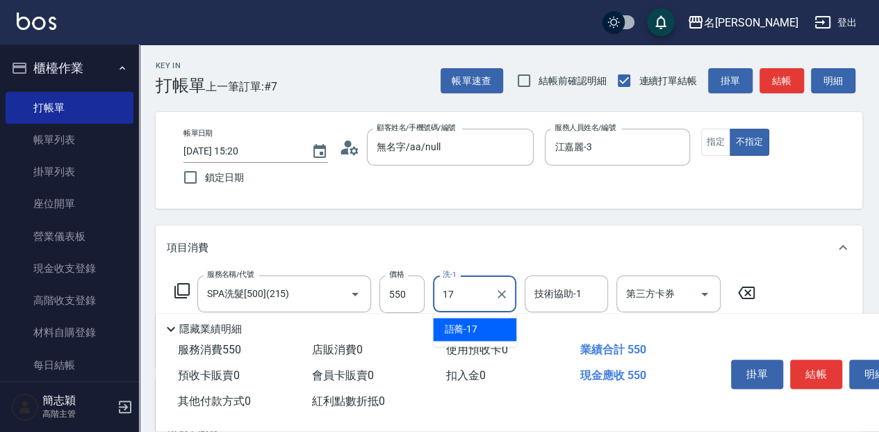
type input "語蕎-17"
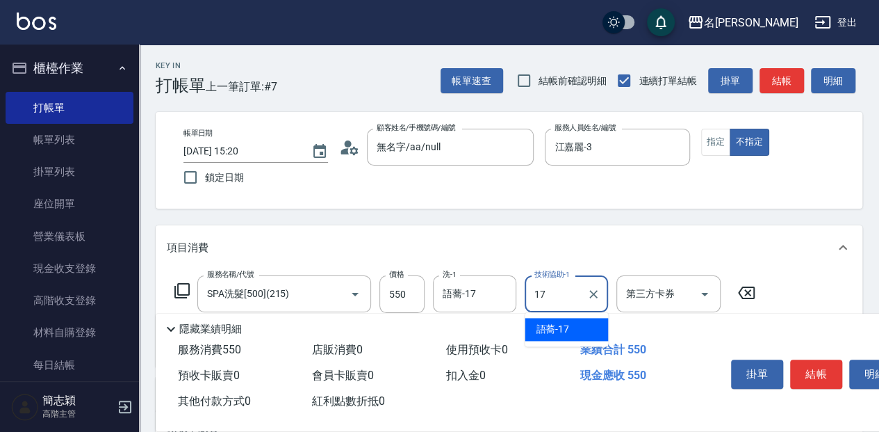
type input "語蕎-17"
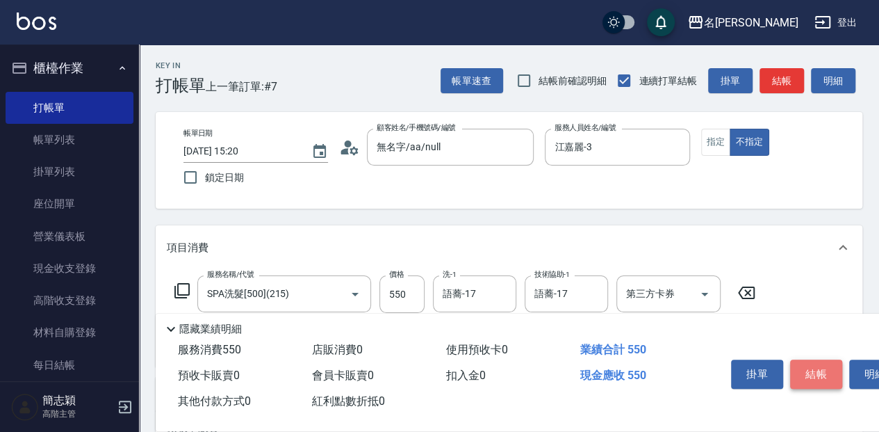
click at [820, 368] on button "結帳" at bounding box center [816, 373] width 52 height 29
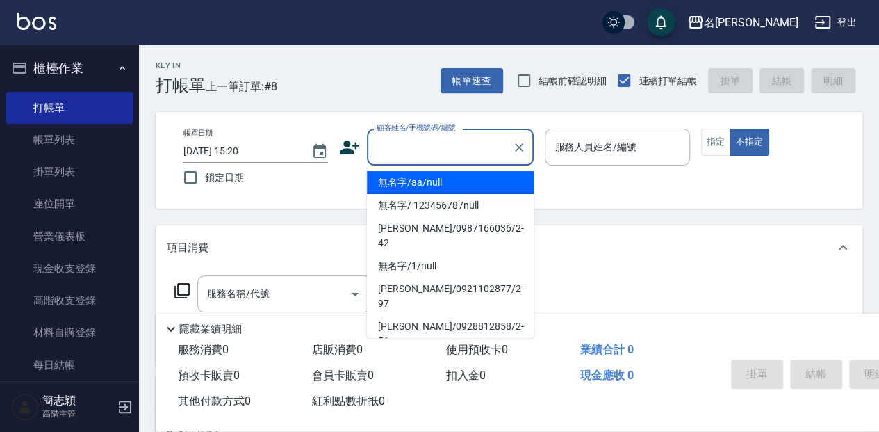
type input "無名字/aa/null"
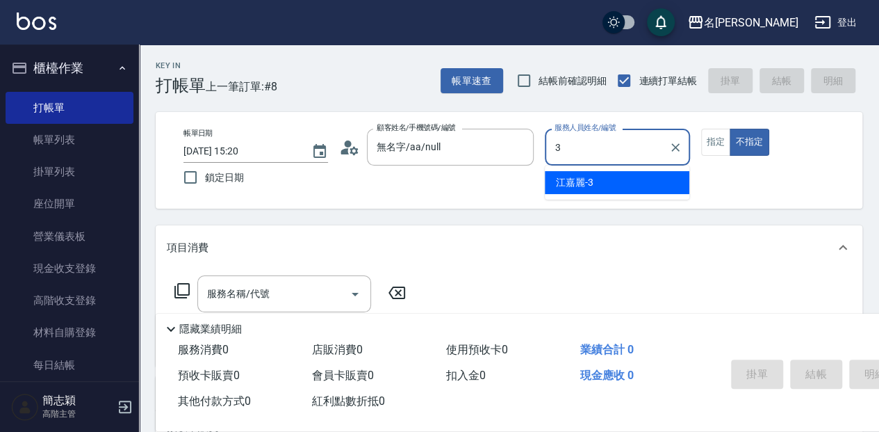
type input "江嘉麗-3"
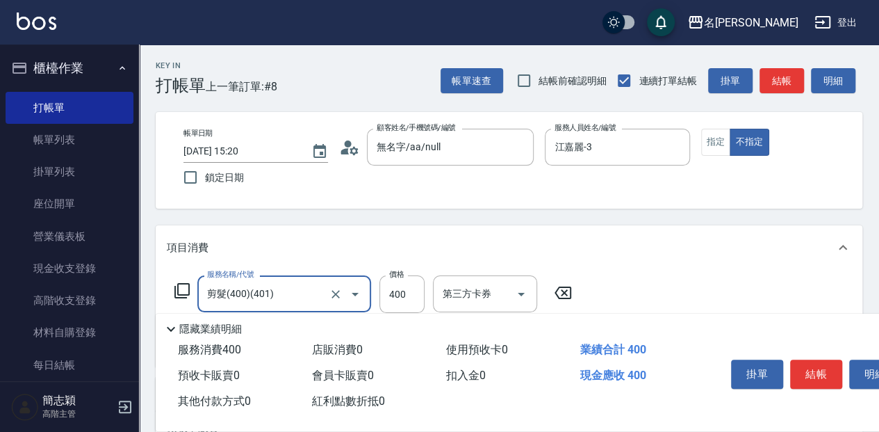
type input "剪髮(400)(401)"
type input "洗髮280(219)"
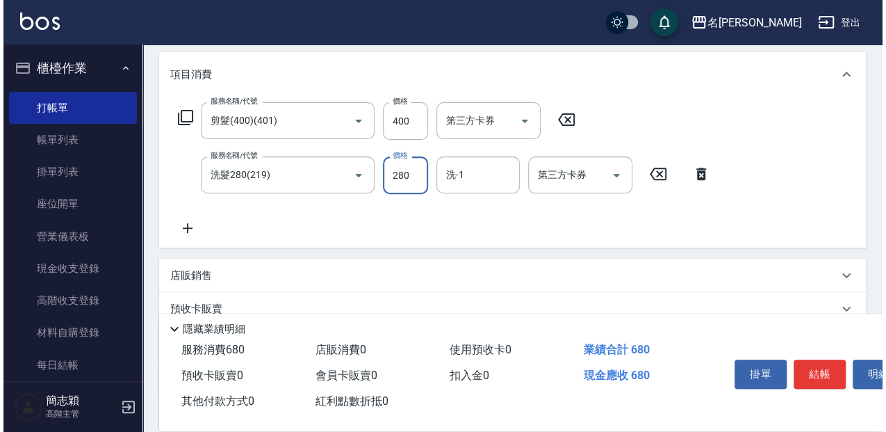
scroll to position [185, 0]
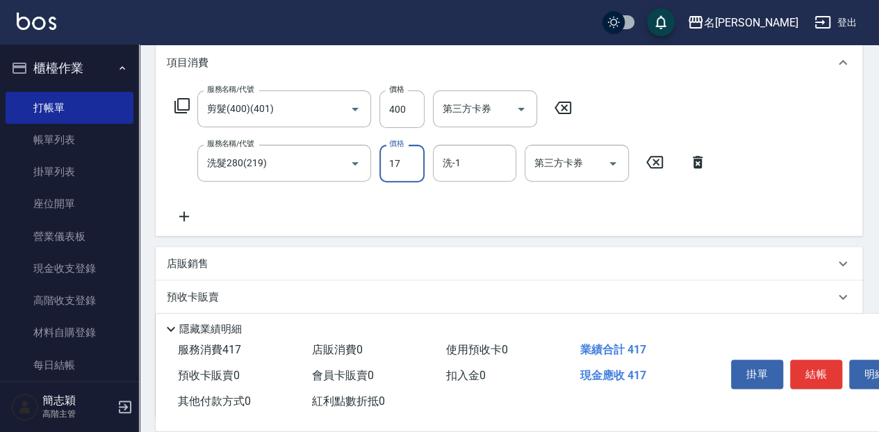
type input "17"
click at [411, 158] on input "17" at bounding box center [401, 164] width 45 height 38
click at [703, 169] on icon at bounding box center [697, 162] width 35 height 17
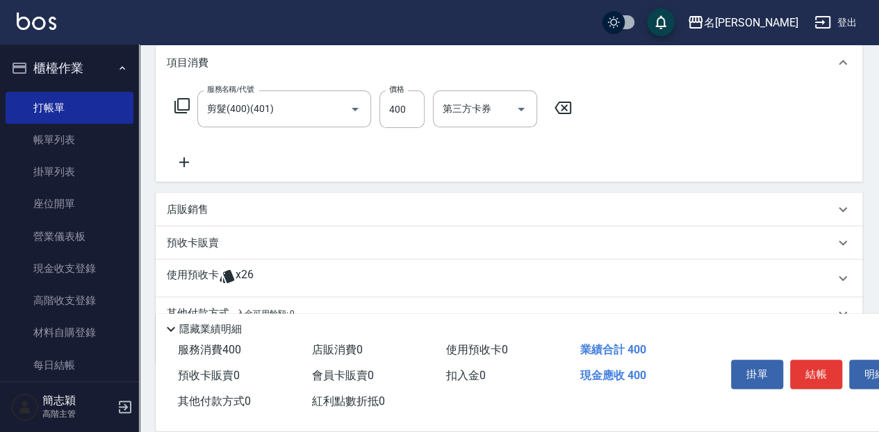
click at [183, 113] on icon at bounding box center [181, 105] width 15 height 15
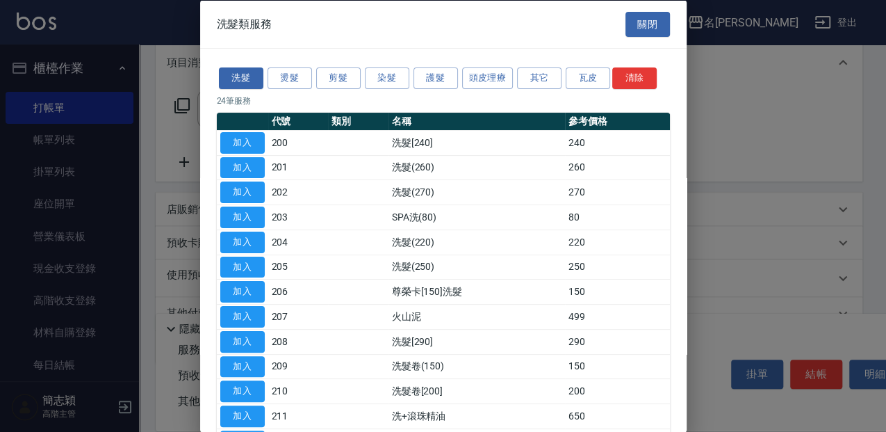
click at [192, 140] on div at bounding box center [443, 216] width 886 height 432
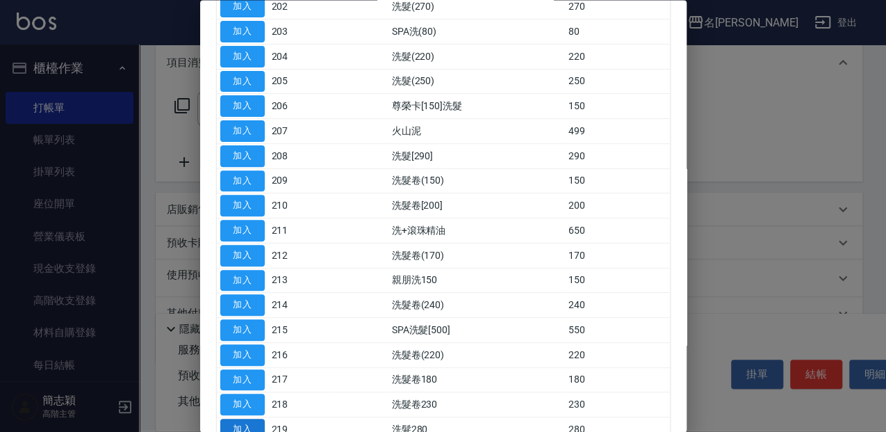
click at [232, 424] on button "加入" at bounding box center [242, 430] width 44 height 22
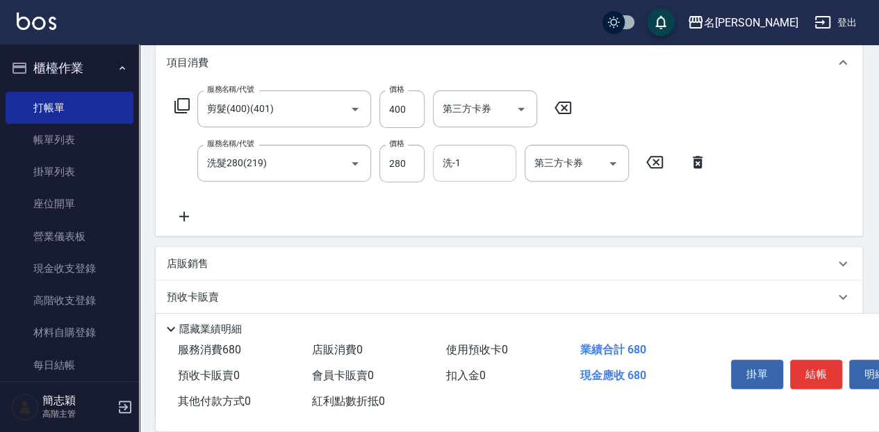
click at [472, 167] on input "洗-1" at bounding box center [474, 163] width 71 height 24
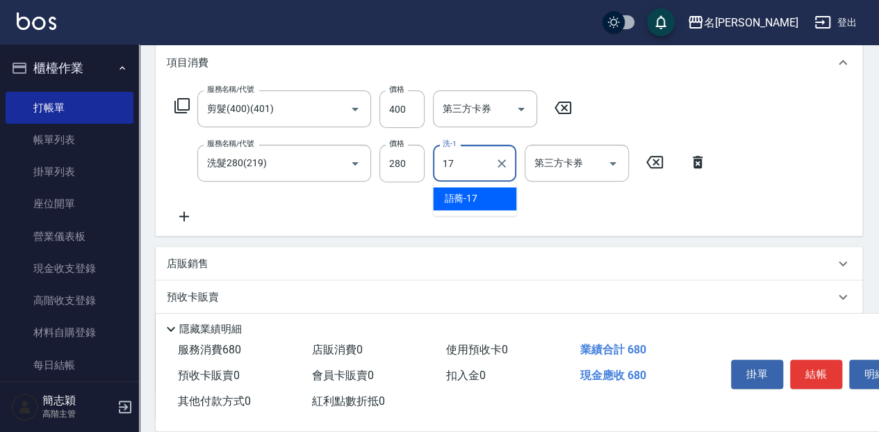
type input "語蕎-17"
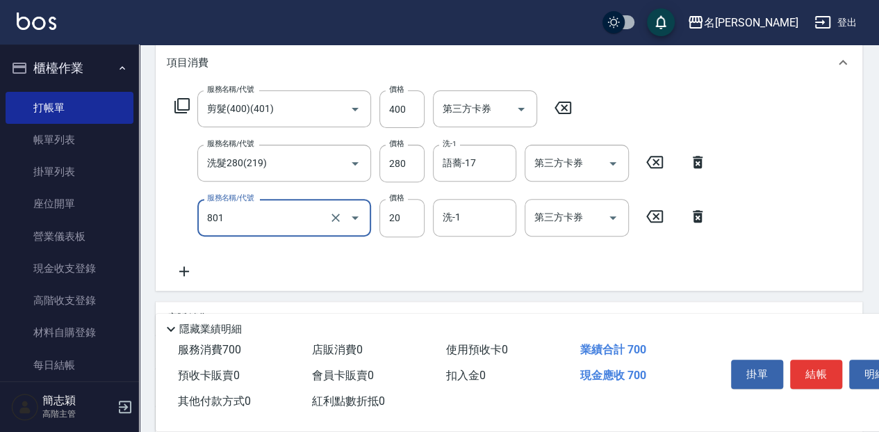
type input "潤絲20(801)"
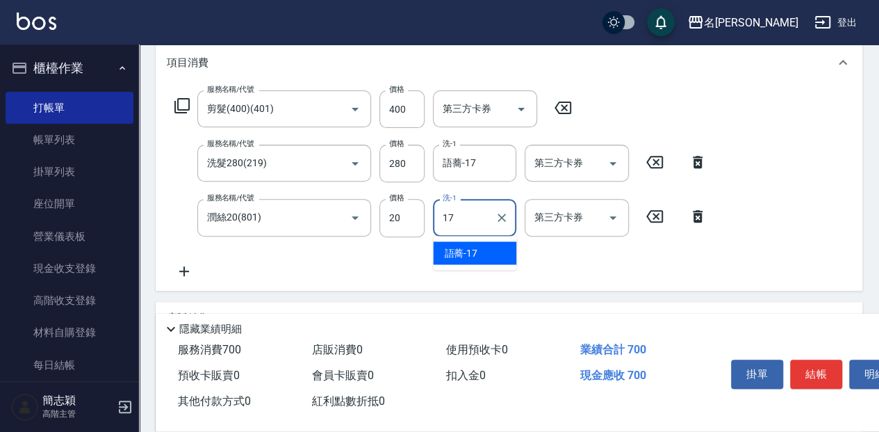
type input "語蕎-17"
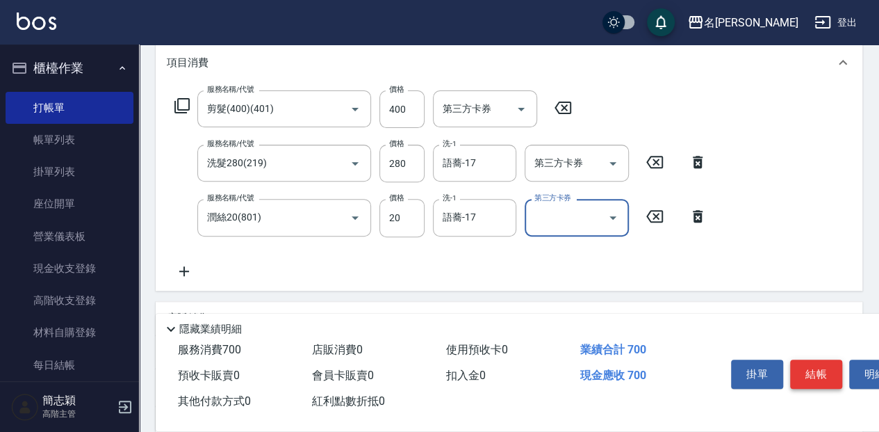
drag, startPoint x: 810, startPoint y: 370, endPoint x: 631, endPoint y: 425, distance: 187.5
click at [810, 370] on button "結帳" at bounding box center [816, 373] width 52 height 29
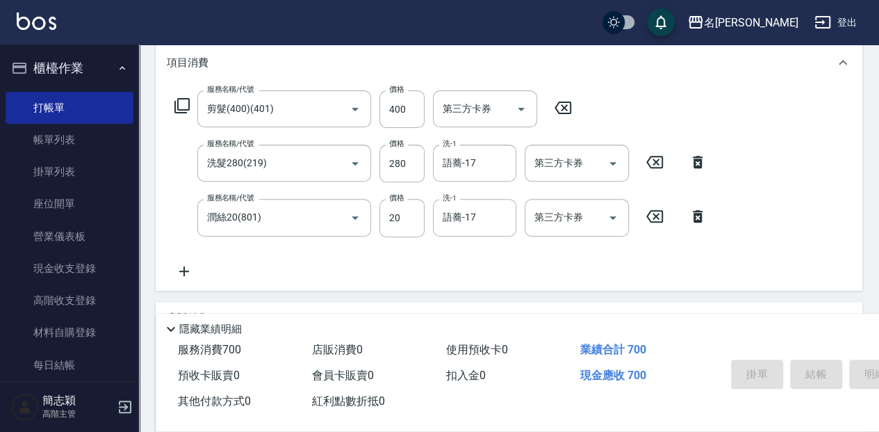
type input "[DATE] 15:21"
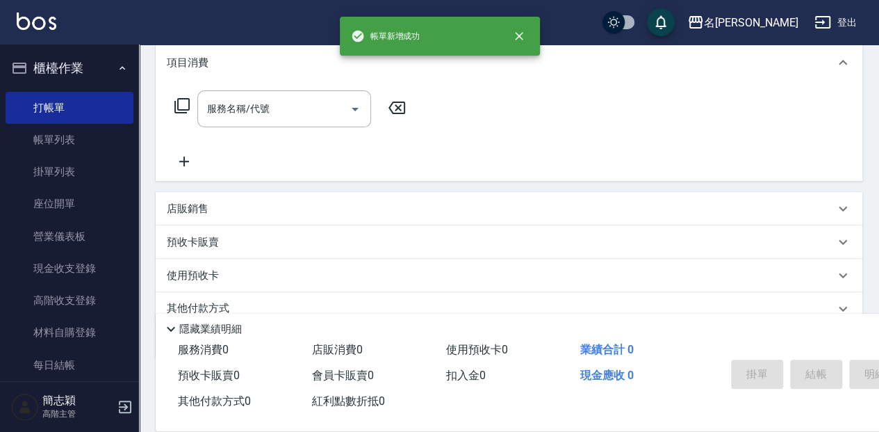
scroll to position [0, 0]
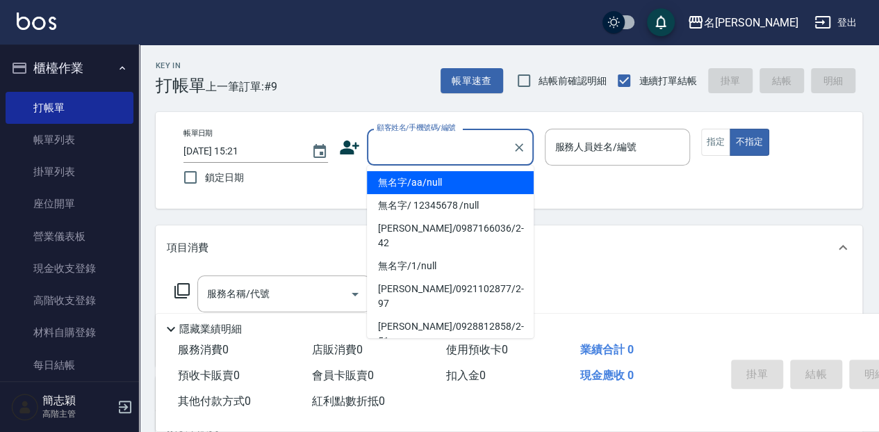
type input "無名字/aa/null"
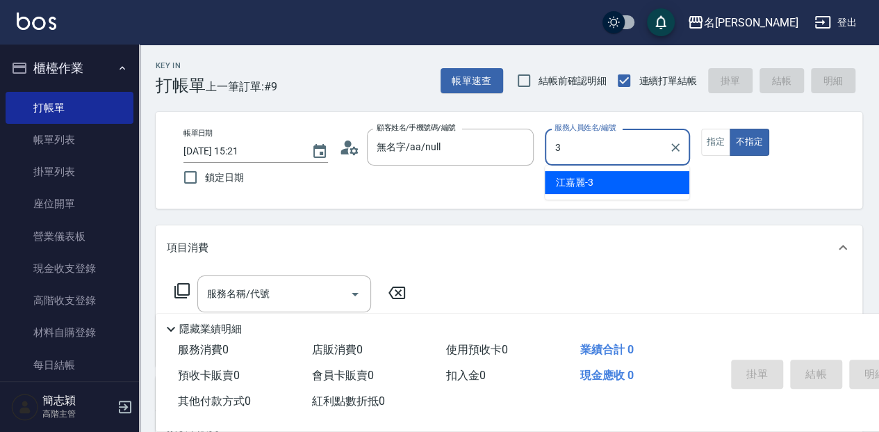
type input "江嘉麗-3"
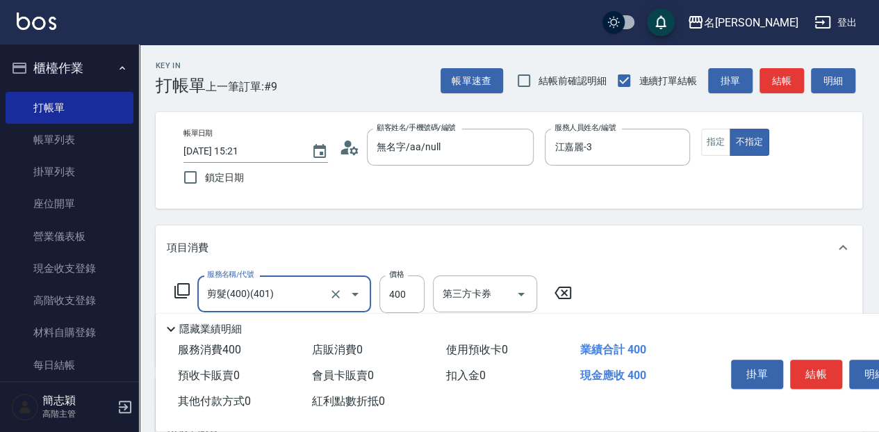
type input "剪髮(400)(401)"
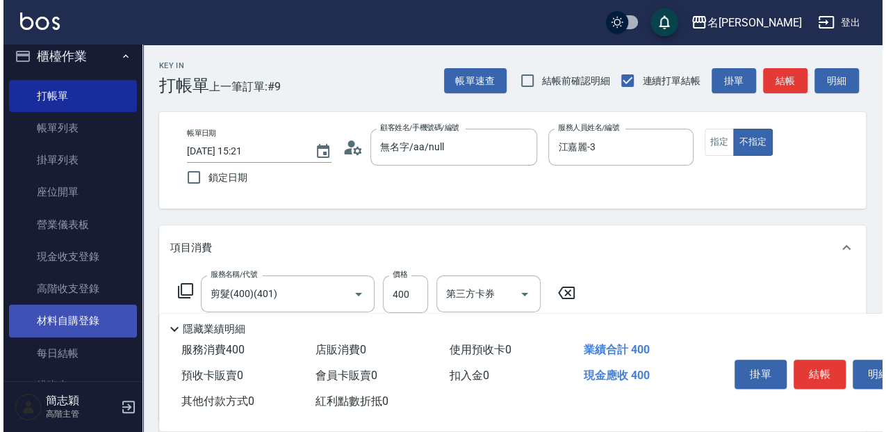
scroll to position [46, 0]
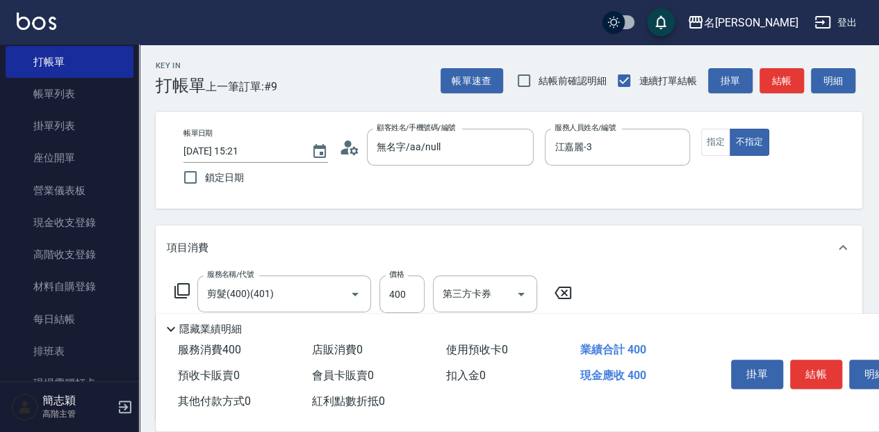
click at [189, 286] on icon at bounding box center [181, 290] width 15 height 15
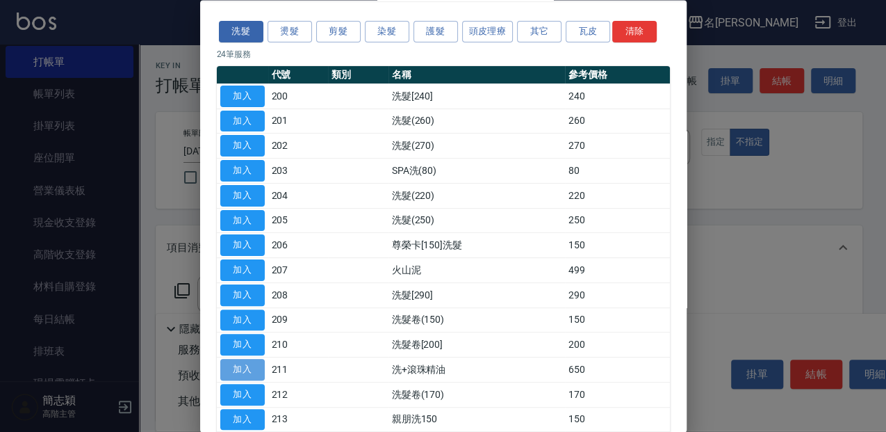
click at [252, 369] on button "加入" at bounding box center [242, 370] width 44 height 22
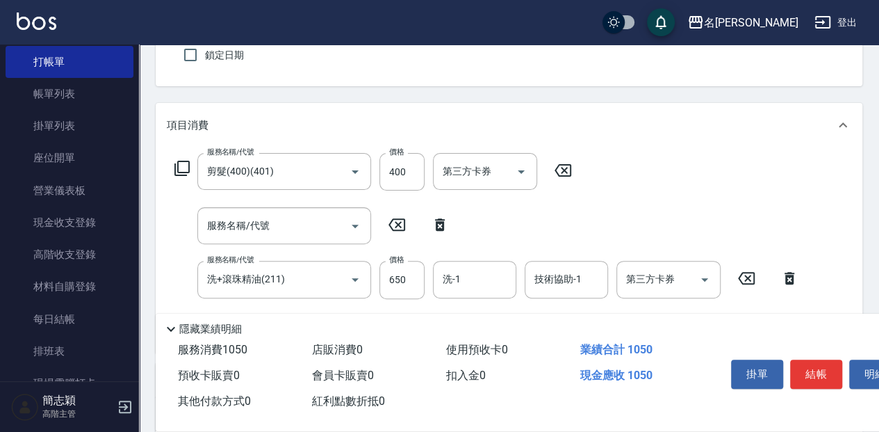
scroll to position [139, 0]
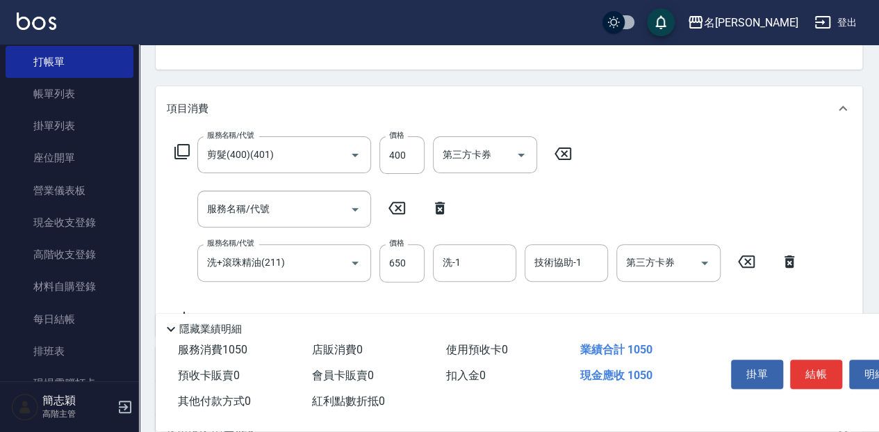
click at [442, 210] on icon at bounding box center [440, 208] width 10 height 13
type input "洗+滾珠精油(211)"
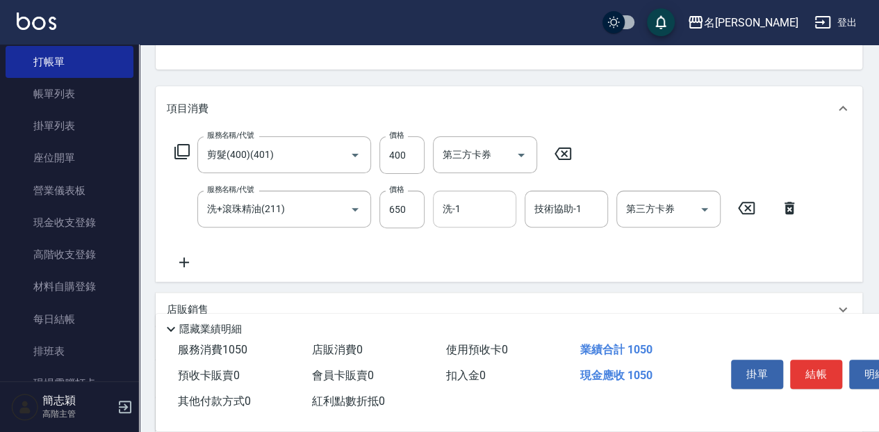
click at [492, 219] on input "洗-1" at bounding box center [474, 209] width 71 height 24
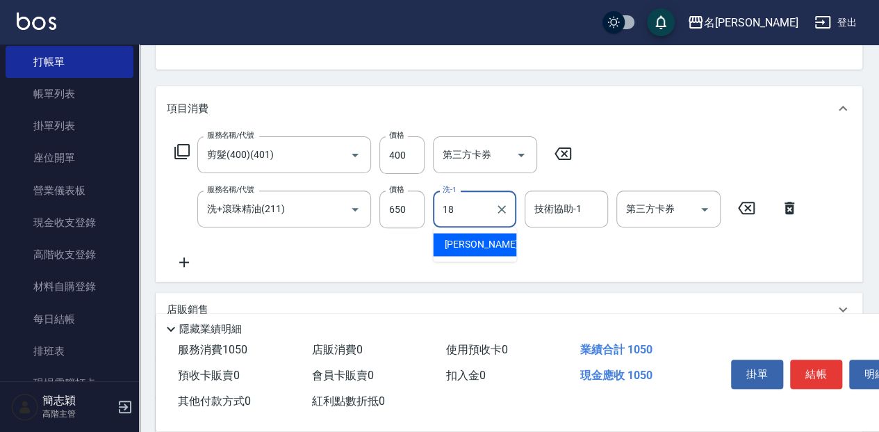
type input "[PERSON_NAME]-18"
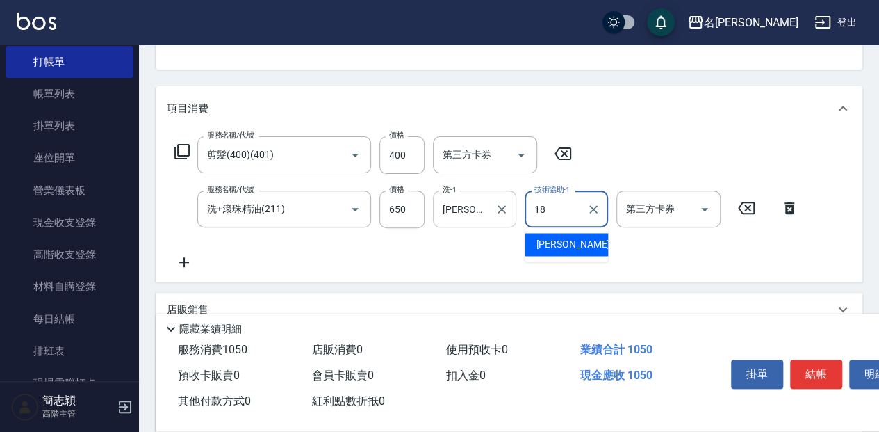
type input "[PERSON_NAME]-18"
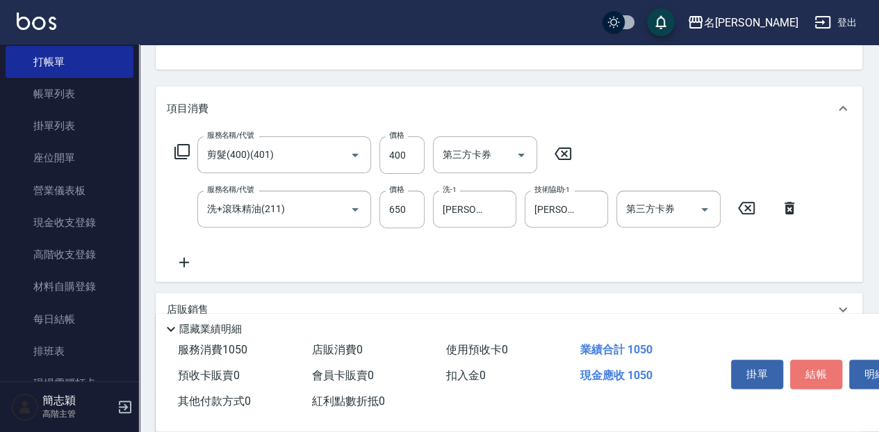
drag, startPoint x: 828, startPoint y: 377, endPoint x: 820, endPoint y: 382, distance: 9.1
click at [826, 377] on button "結帳" at bounding box center [816, 373] width 52 height 29
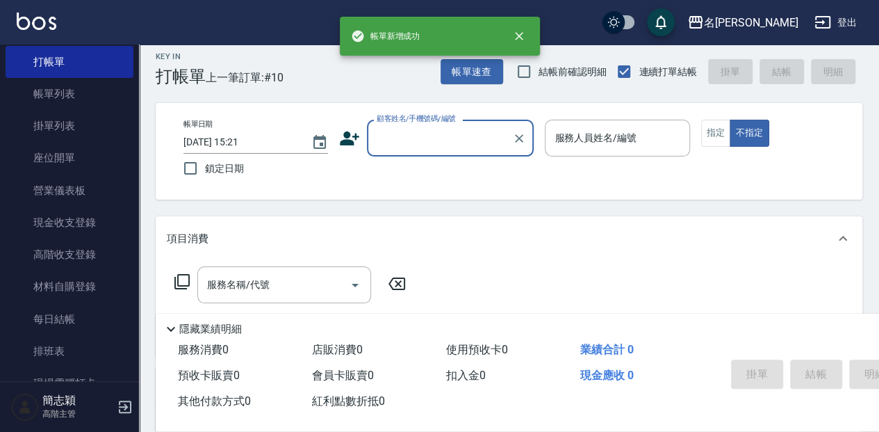
scroll to position [0, 0]
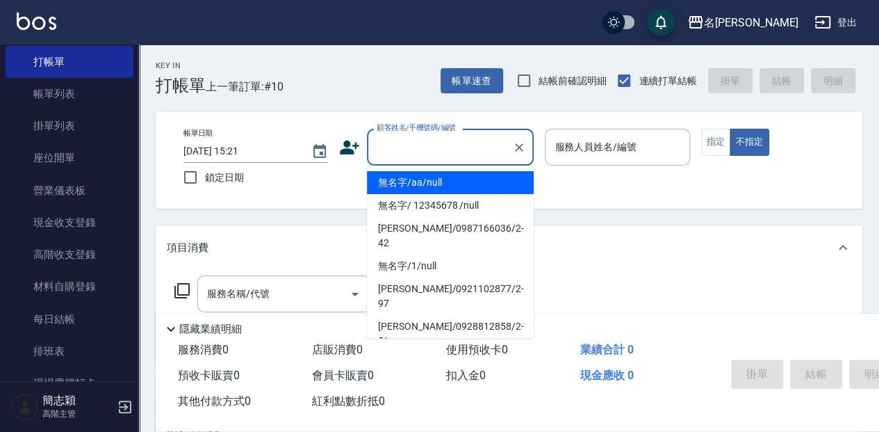
type input "無名字/aa/null"
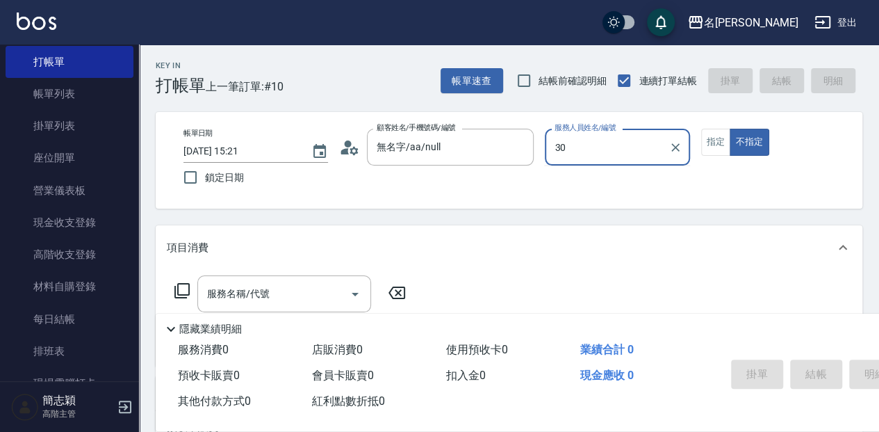
type input "3"
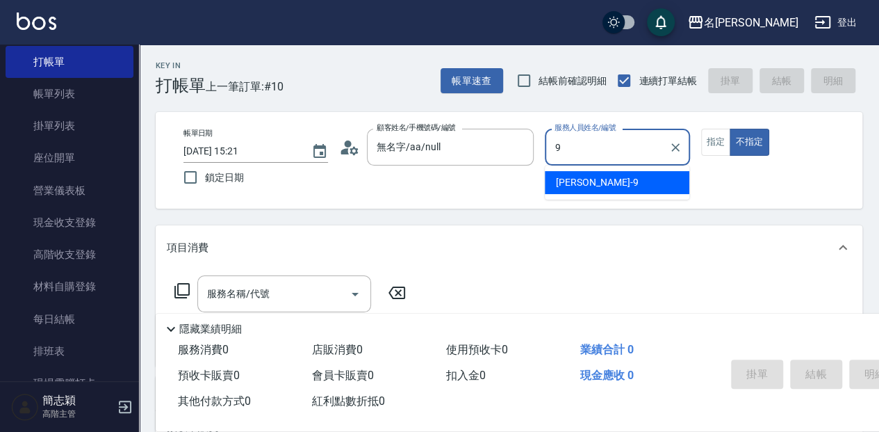
type input "[PERSON_NAME]-9"
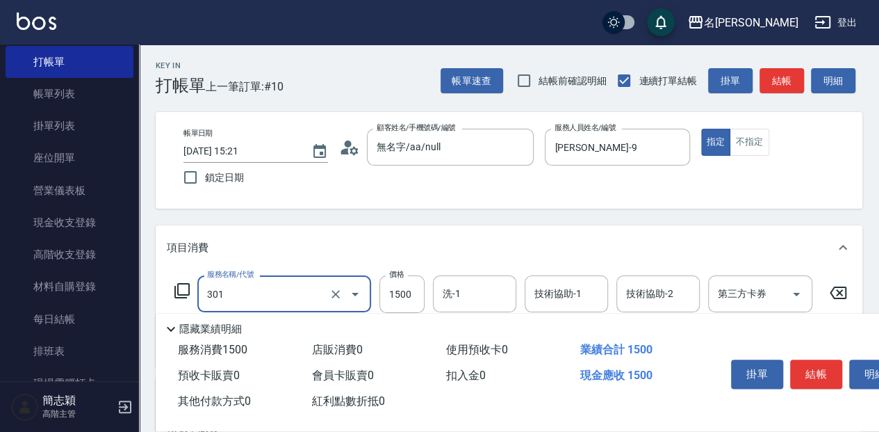
type input "燙髮(1500](301)"
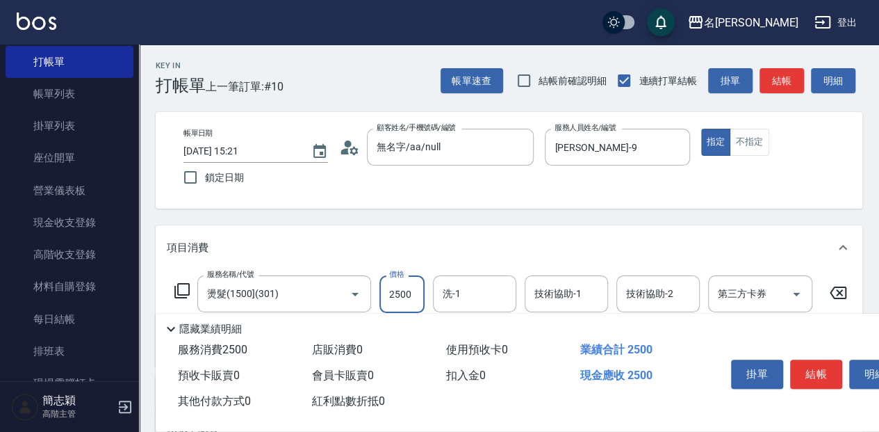
type input "2500"
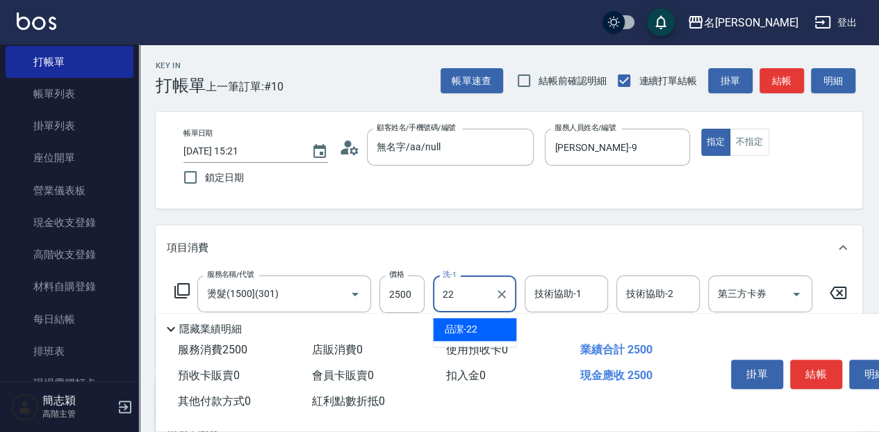
type input "品潔-22"
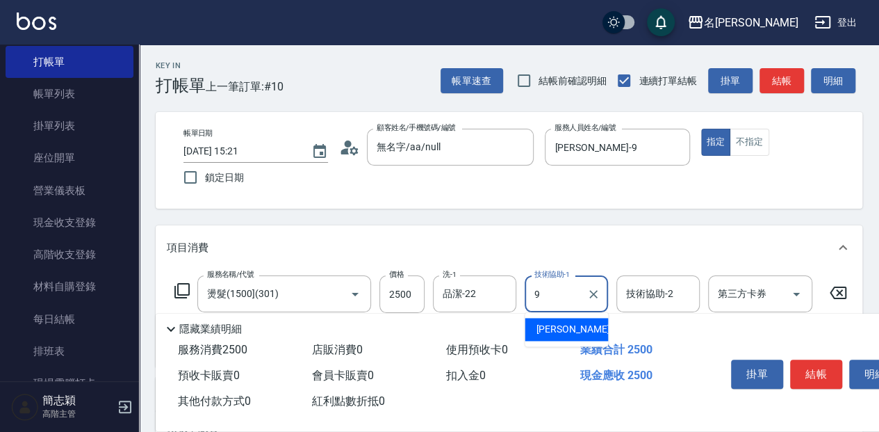
type input "[PERSON_NAME]-9"
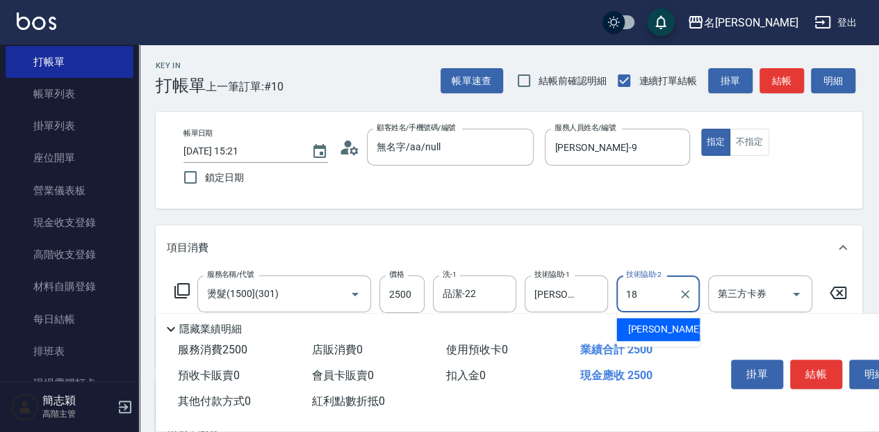
type input "1"
type input "[PERSON_NAME]-58"
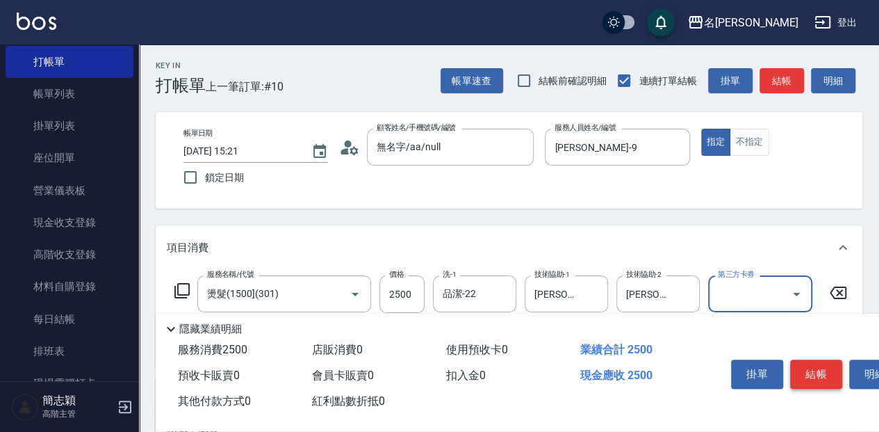
click at [817, 363] on button "結帳" at bounding box center [816, 373] width 52 height 29
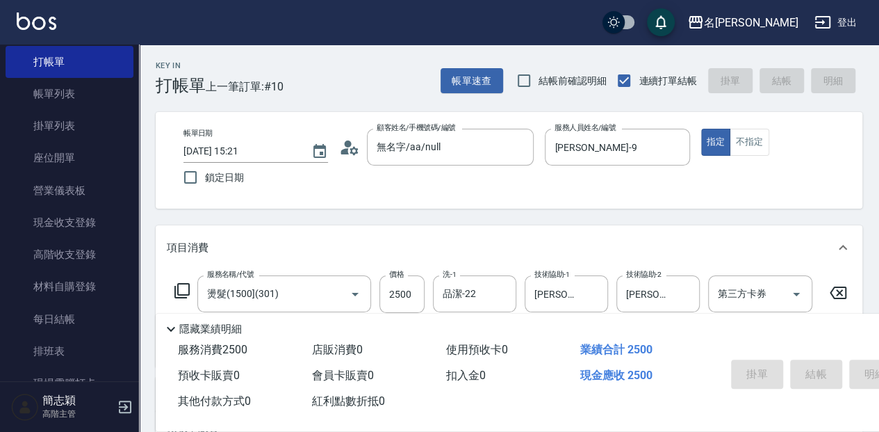
type input "[DATE] 15:22"
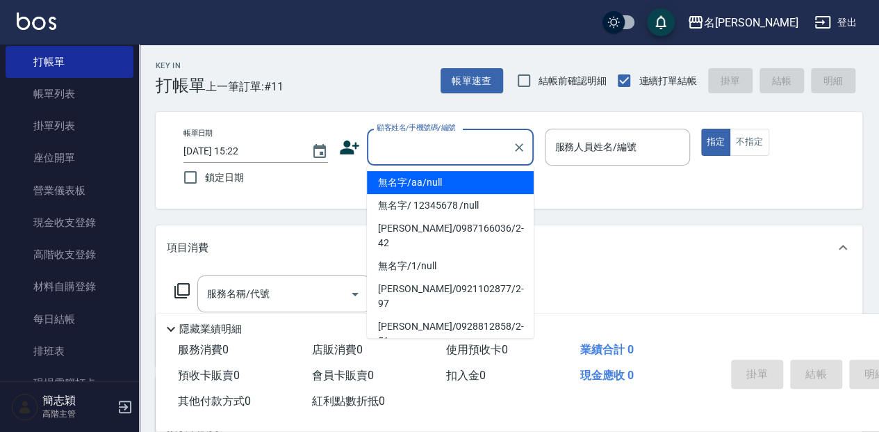
type input "."
type input "無名字/aa/null"
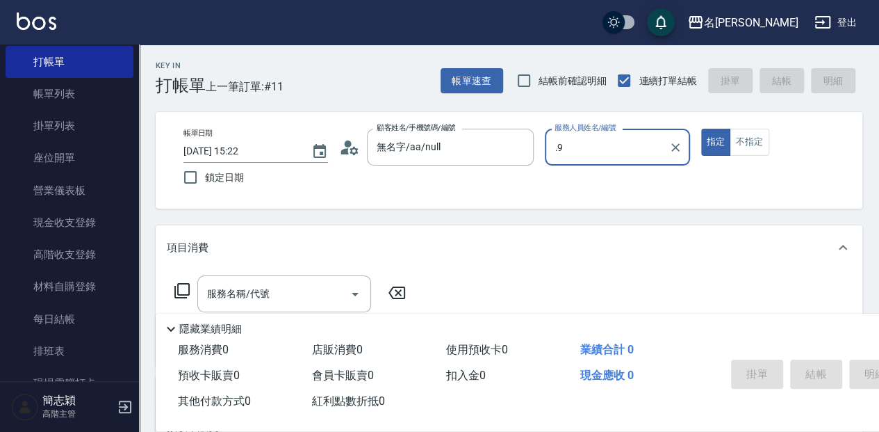
type input ".9"
click at [701, 129] on button "指定" at bounding box center [716, 142] width 30 height 27
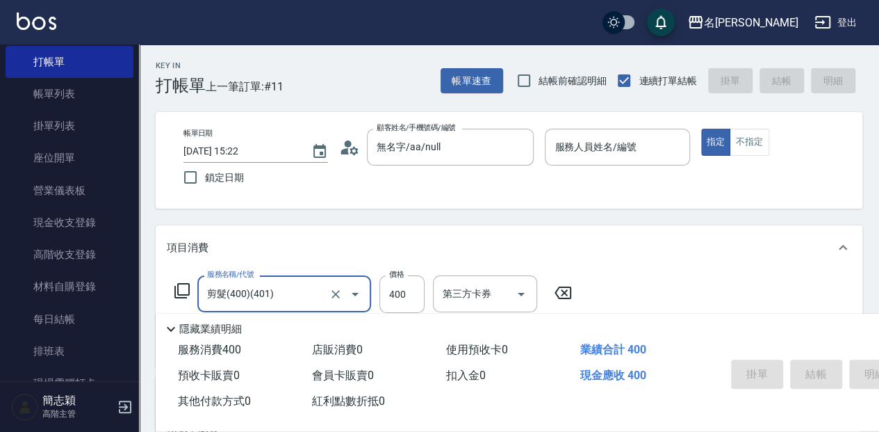
type input "剪髮(400)(401)"
type input "450"
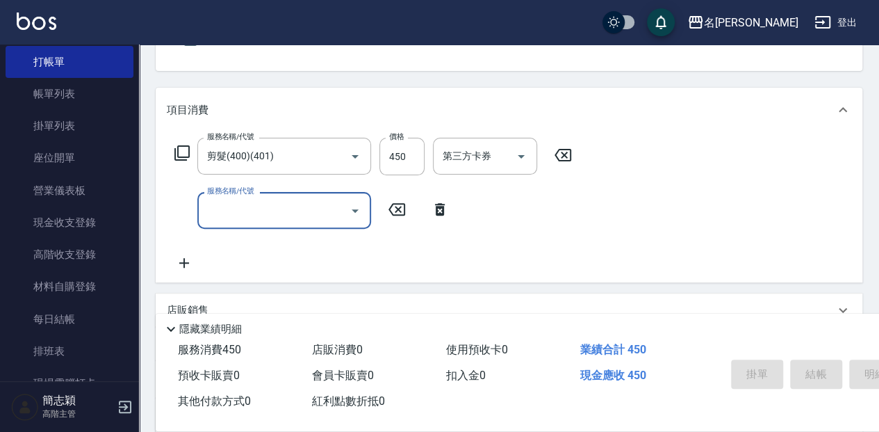
scroll to position [139, 0]
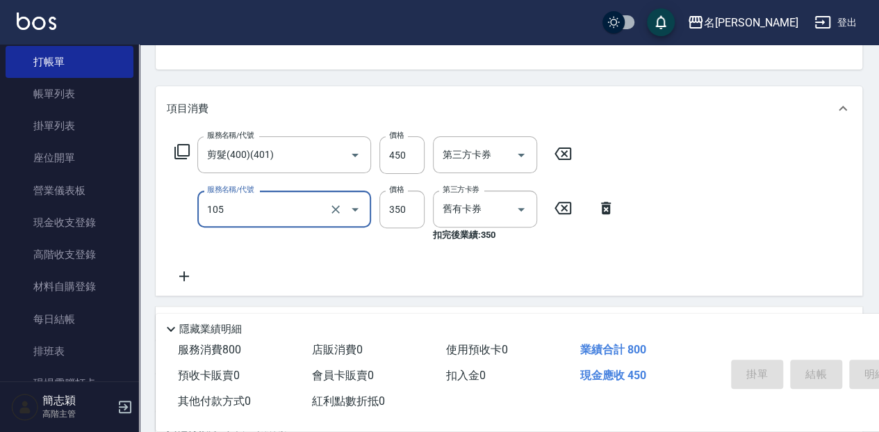
type input "新草本單次(105)"
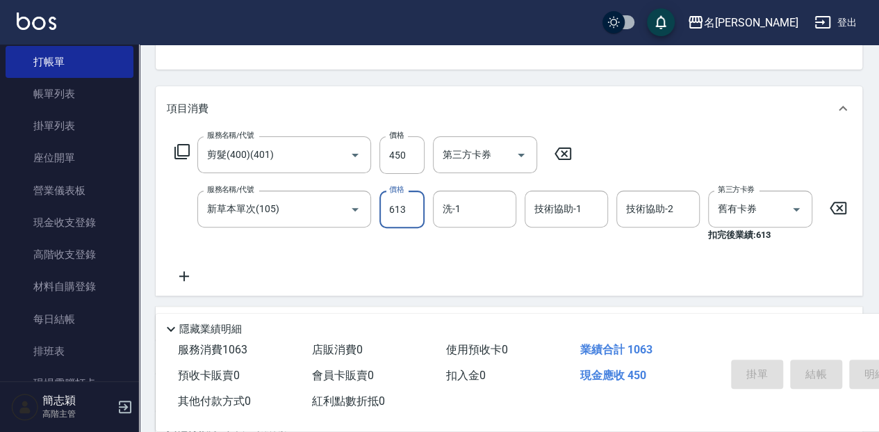
type input "613"
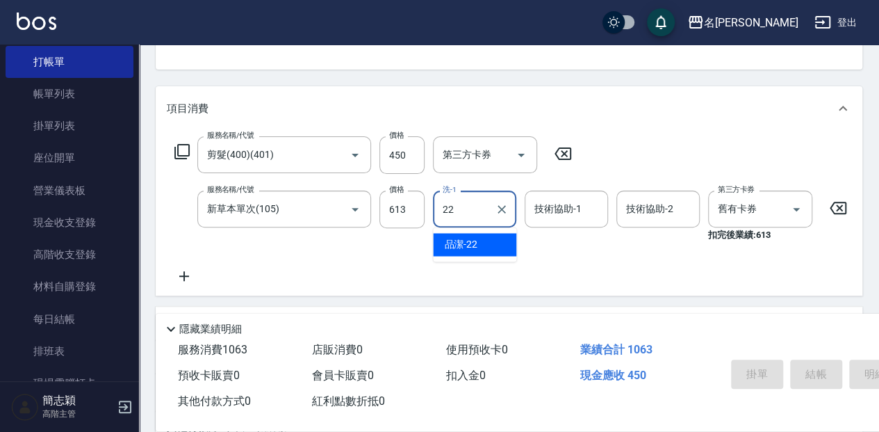
type input "品潔-22"
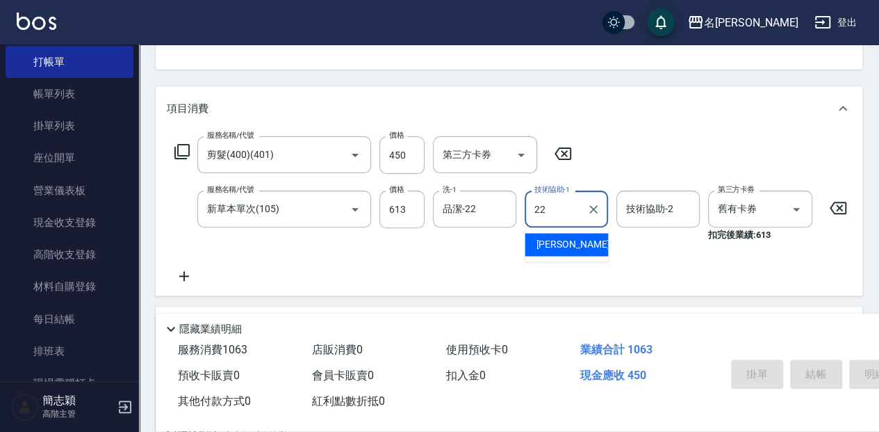
type input "品潔-22"
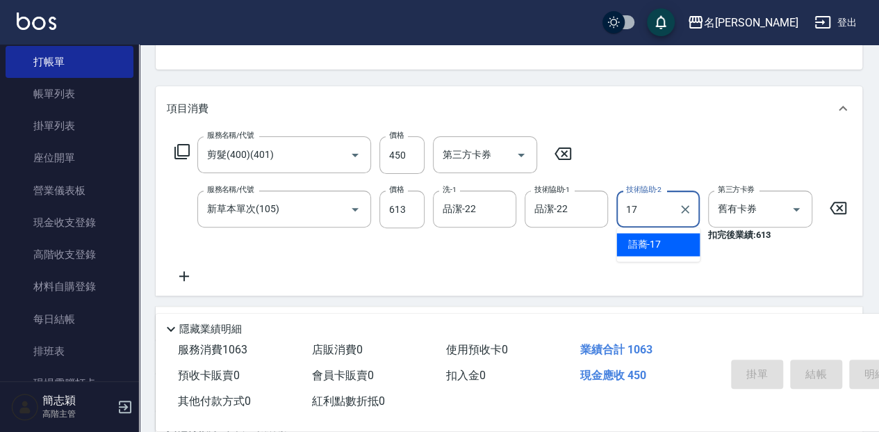
type input "語蕎-17"
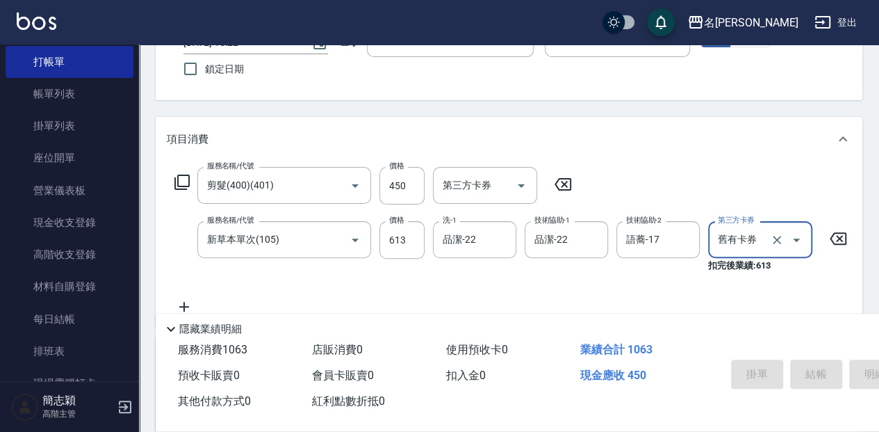
scroll to position [92, 0]
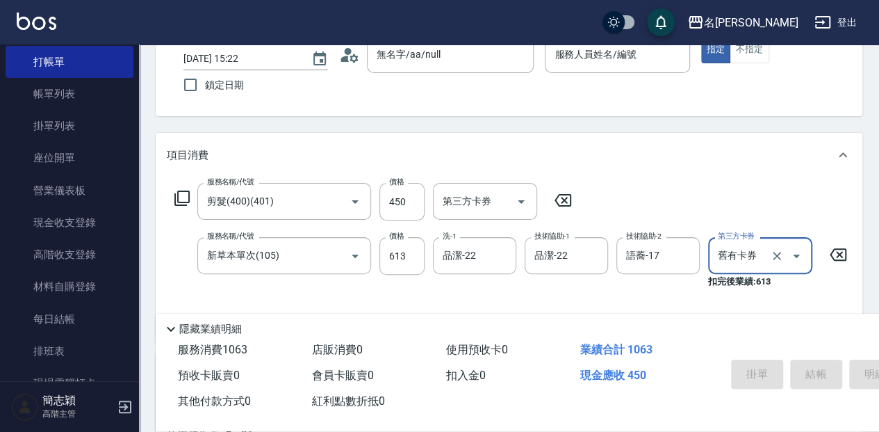
click at [721, 181] on div "服務名稱/代號 剪髮(400)(401) 服務名稱/代號 價格 450 價格 第三方卡券 第三方卡券 服務名稱/代號 新草本單次(105) 服務名稱/代號 價…" at bounding box center [509, 259] width 707 height 165
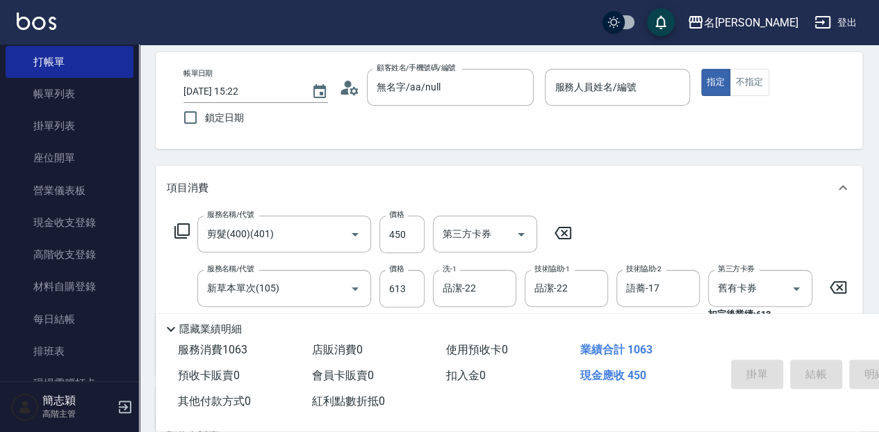
scroll to position [46, 0]
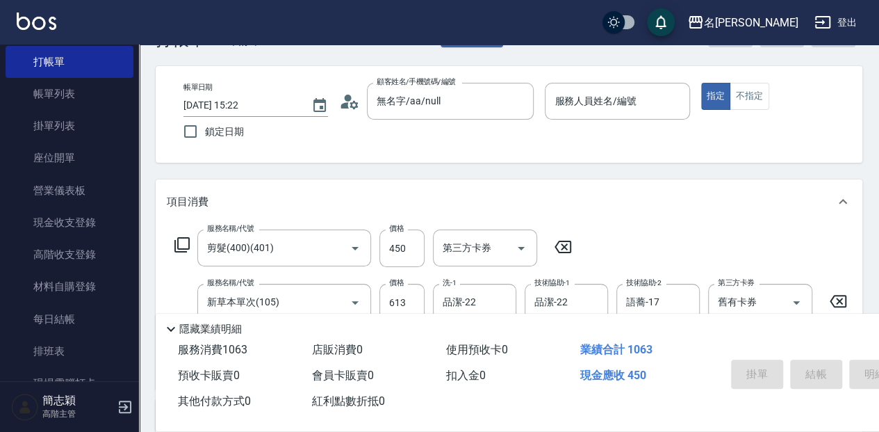
click at [595, 62] on div "Key In 打帳單 上一筆訂單:#11 帳單速查 結帳前確認明細 連續打單結帳 掛單 結帳 明細 帳單日期 [DATE] 15:22 鎖定日期 顧客姓名/手…" at bounding box center [509, 351] width 740 height 704
click at [598, 86] on div "服務人員姓名/編號" at bounding box center [617, 101] width 145 height 37
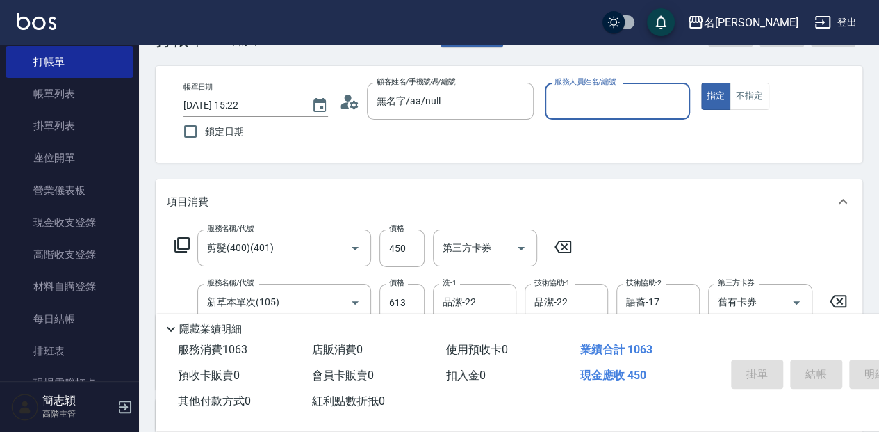
click at [600, 105] on input "服務人員姓名/編號" at bounding box center [617, 101] width 132 height 24
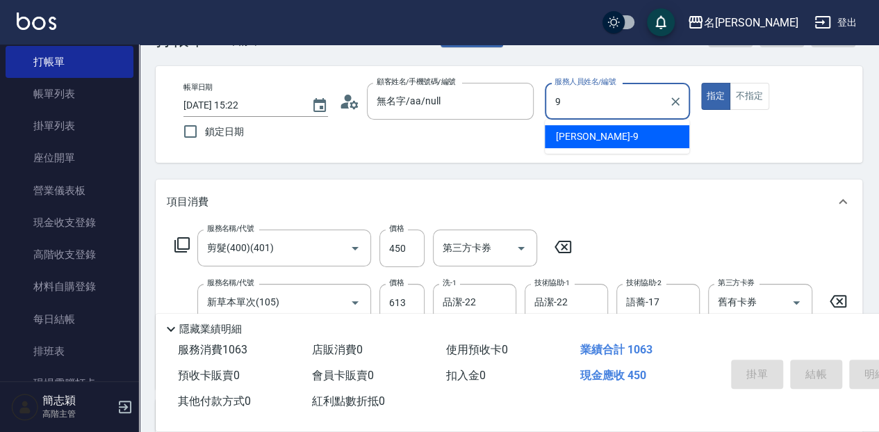
type input "[PERSON_NAME]-9"
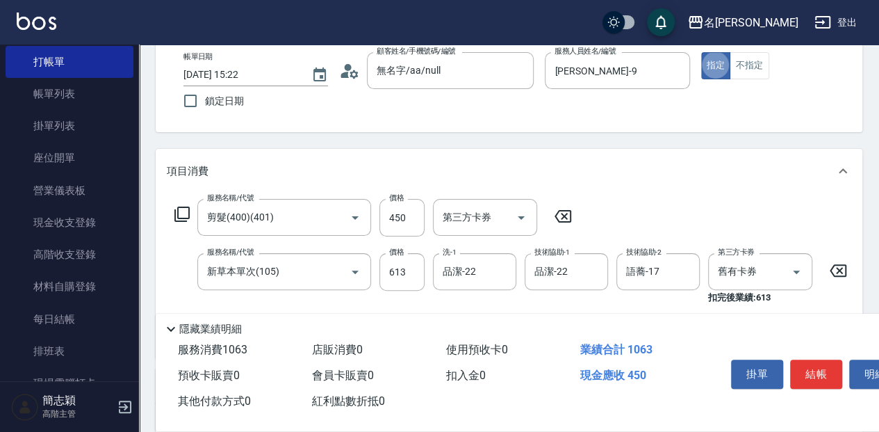
scroll to position [92, 0]
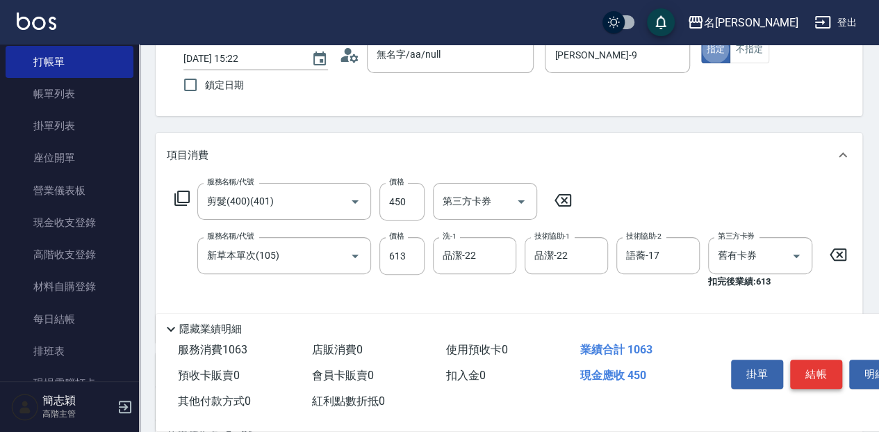
click at [810, 363] on button "結帳" at bounding box center [816, 373] width 52 height 29
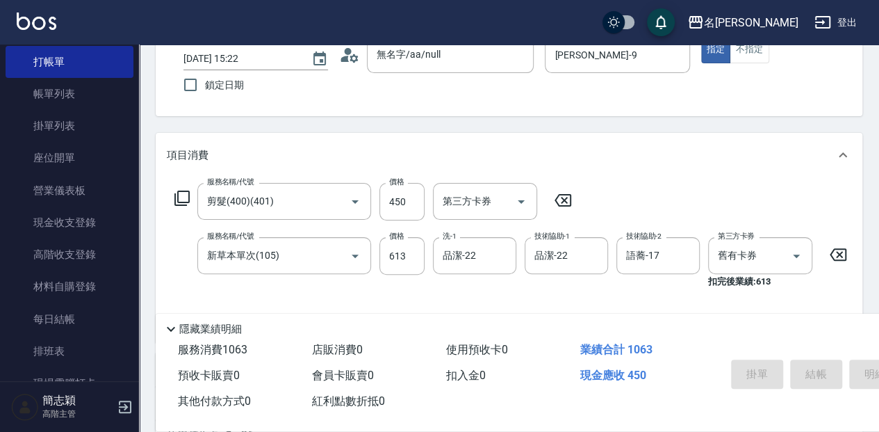
type input "[DATE] 15:23"
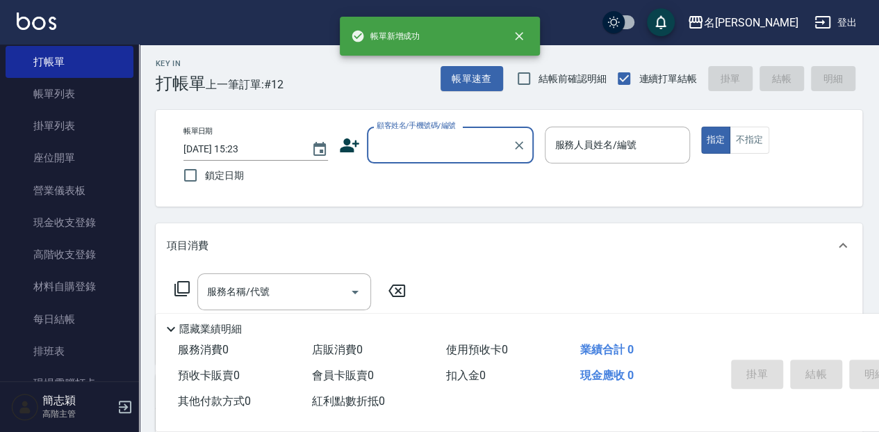
scroll to position [0, 0]
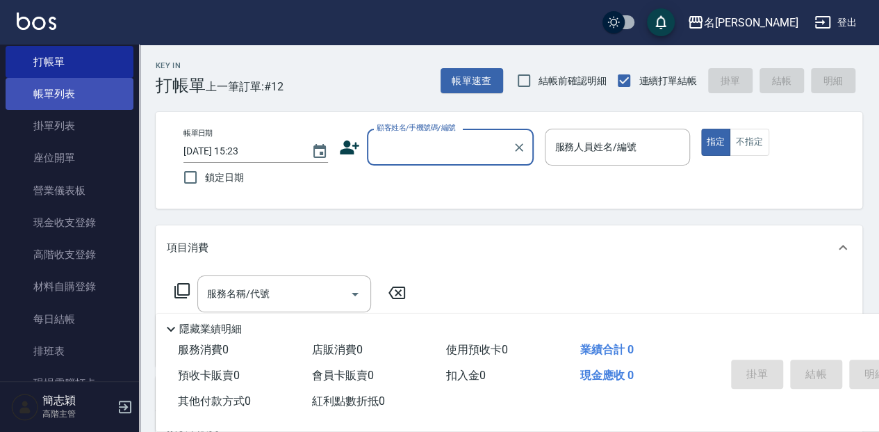
click at [71, 97] on link "帳單列表" at bounding box center [70, 94] width 128 height 32
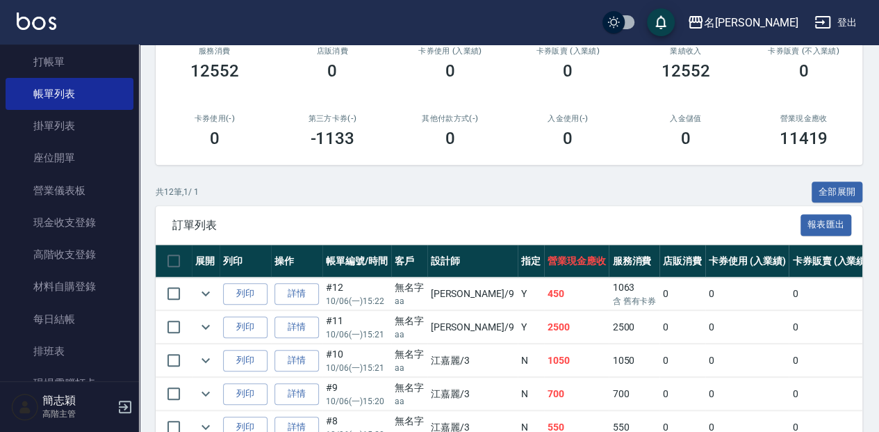
scroll to position [185, 0]
click at [300, 289] on link "詳情" at bounding box center [296, 294] width 44 height 22
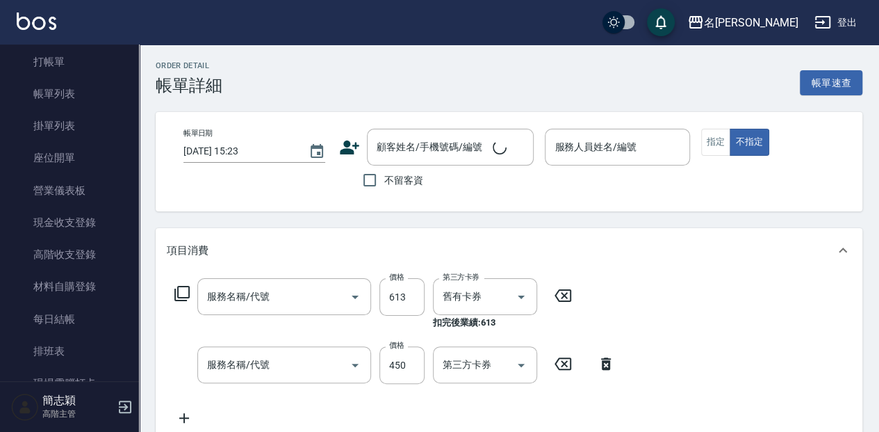
type input "[DATE] 15:22"
type input "[PERSON_NAME]-9"
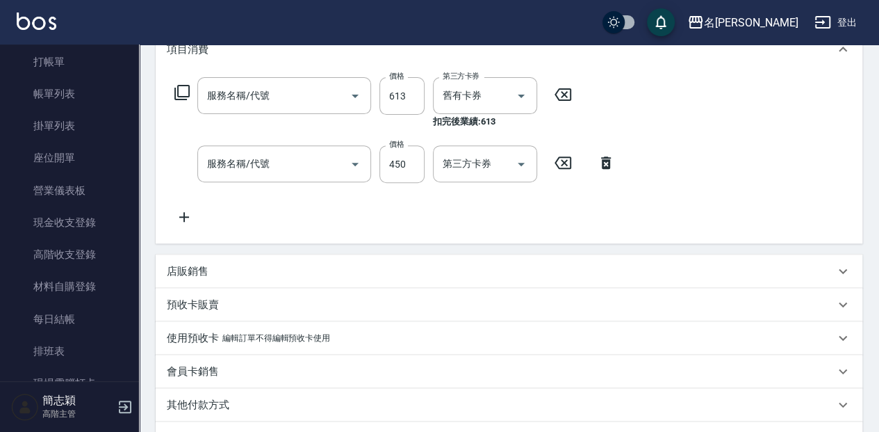
type input "新草本單次(105)"
type input "剪髮(400)(401)"
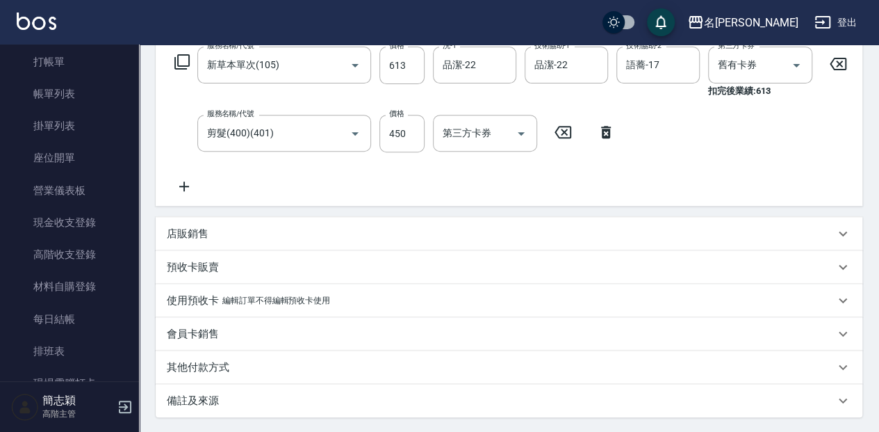
type input "無名字/aa/null"
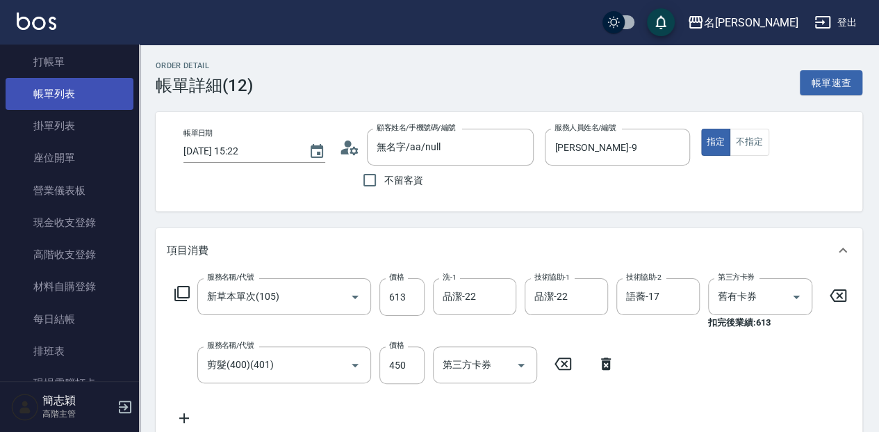
click at [81, 83] on link "帳單列表" at bounding box center [70, 94] width 128 height 32
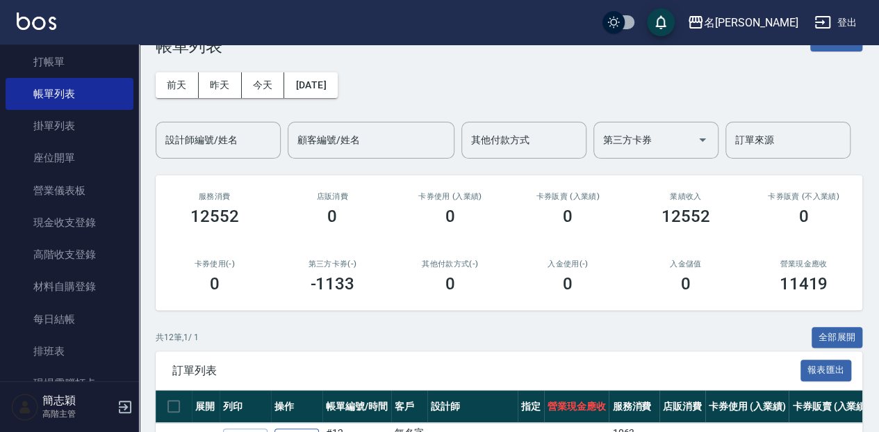
scroll to position [185, 0]
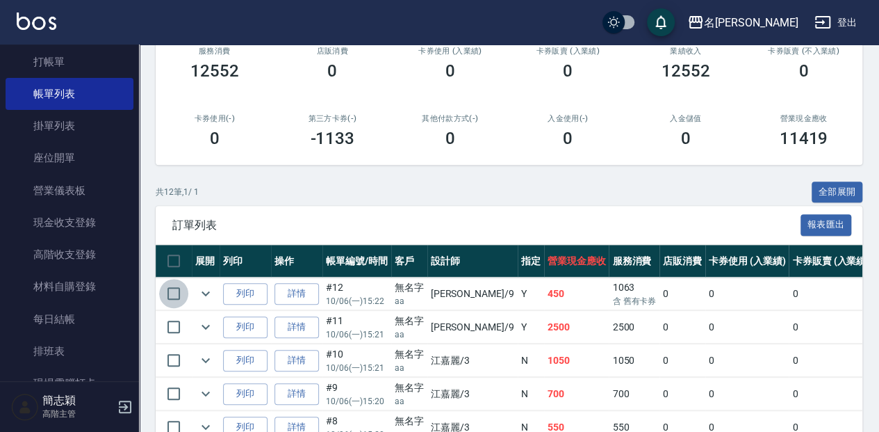
click at [175, 289] on input "checkbox" at bounding box center [173, 293] width 29 height 29
checkbox input "true"
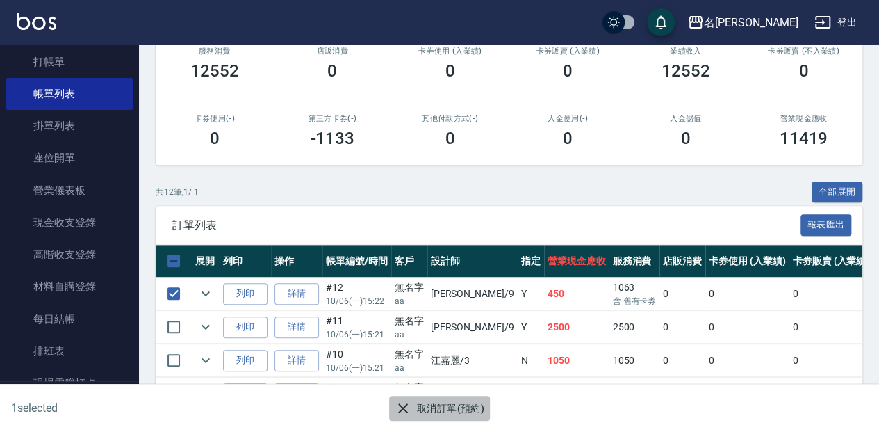
click at [449, 411] on button "取消訂單(預約)" at bounding box center [439, 408] width 101 height 26
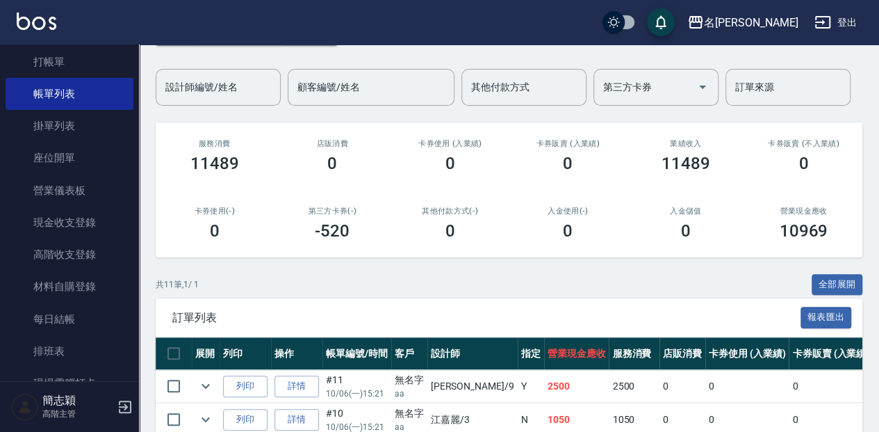
scroll to position [0, 0]
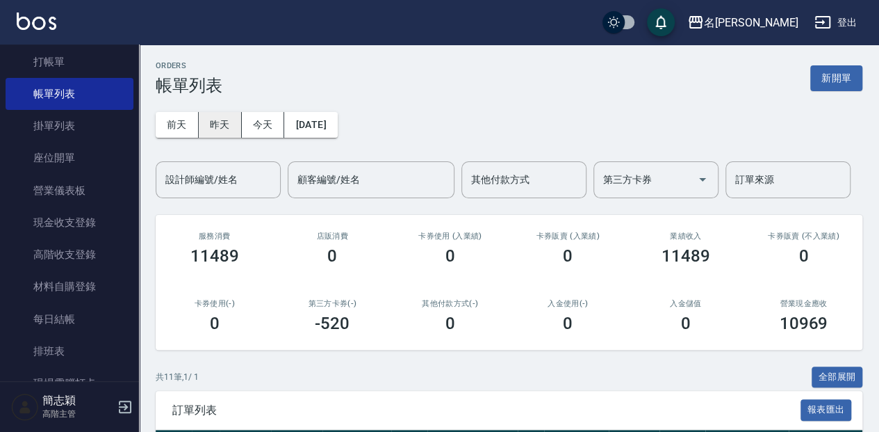
click at [220, 121] on button "昨天" at bounding box center [220, 125] width 43 height 26
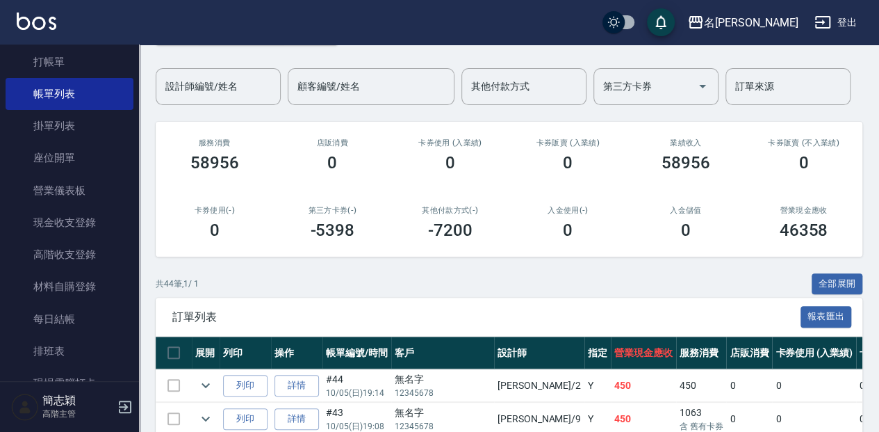
scroll to position [46, 0]
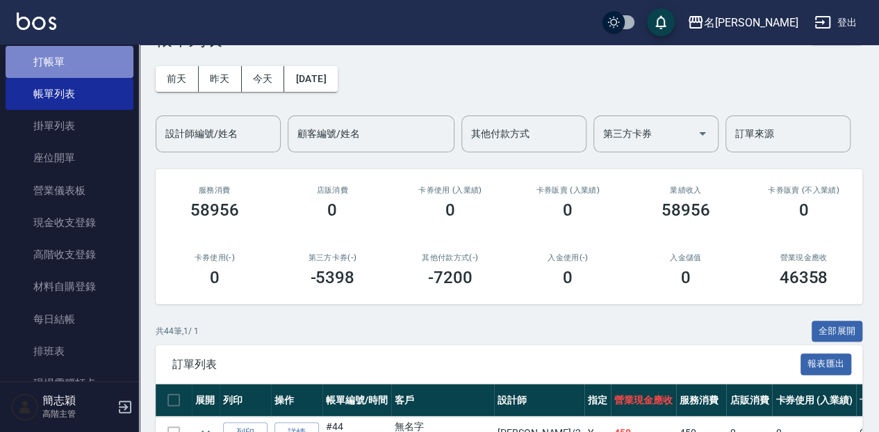
click at [81, 63] on link "打帳單" at bounding box center [70, 62] width 128 height 32
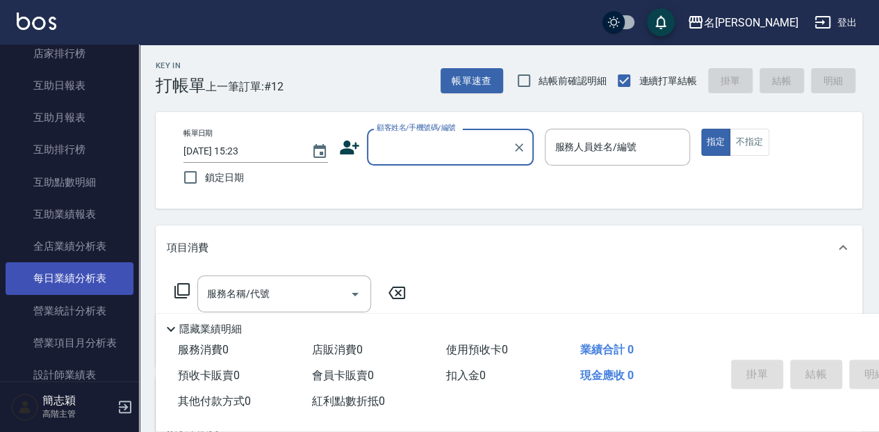
scroll to position [741, 0]
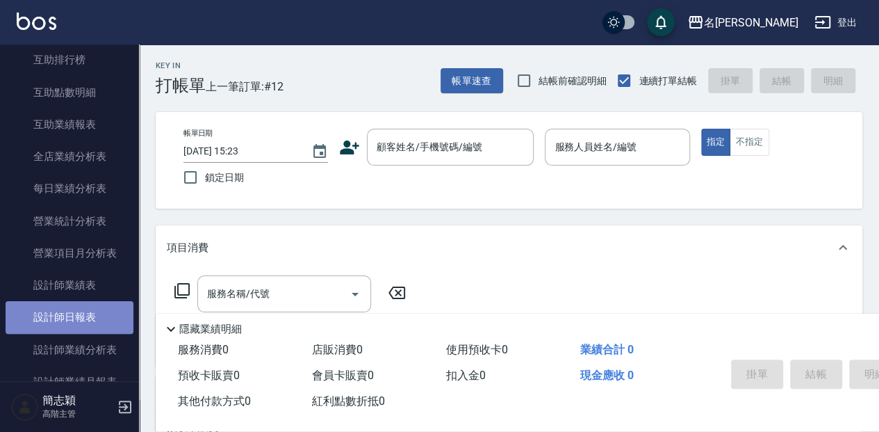
click at [90, 312] on link "設計師日報表" at bounding box center [70, 317] width 128 height 32
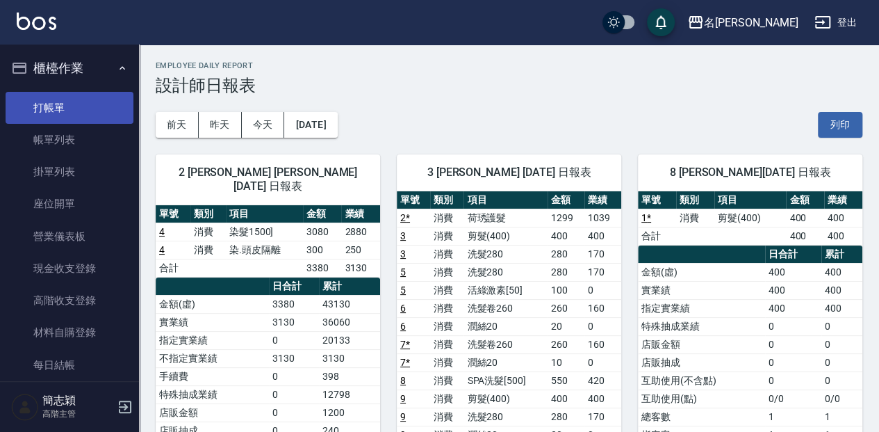
click at [109, 117] on link "打帳單" at bounding box center [70, 108] width 128 height 32
